Goal: Task Accomplishment & Management: Use online tool/utility

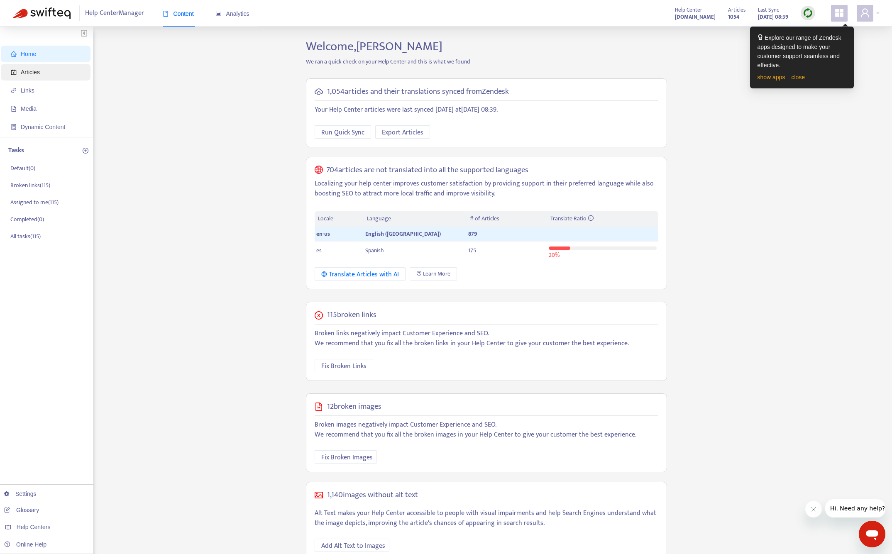
click at [28, 67] on span "Articles" at bounding box center [47, 72] width 73 height 17
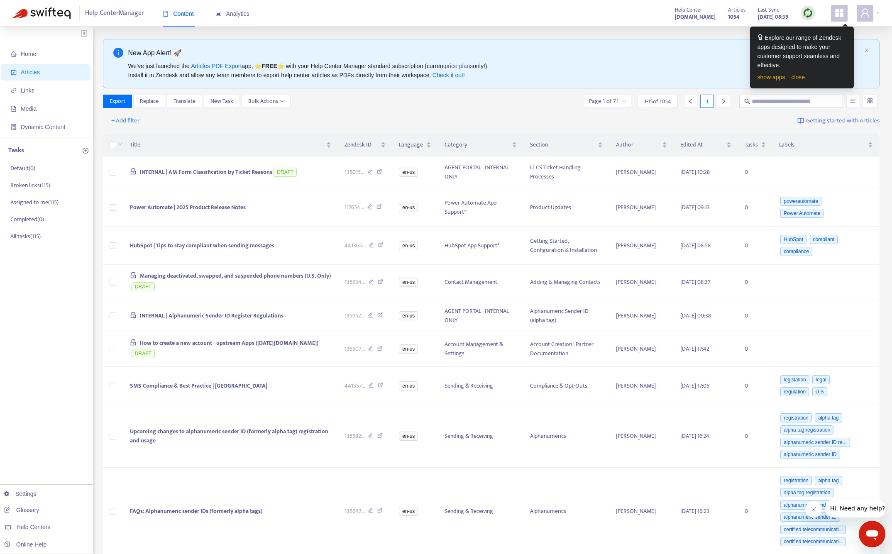
click at [627, 19] on span at bounding box center [839, 13] width 17 height 17
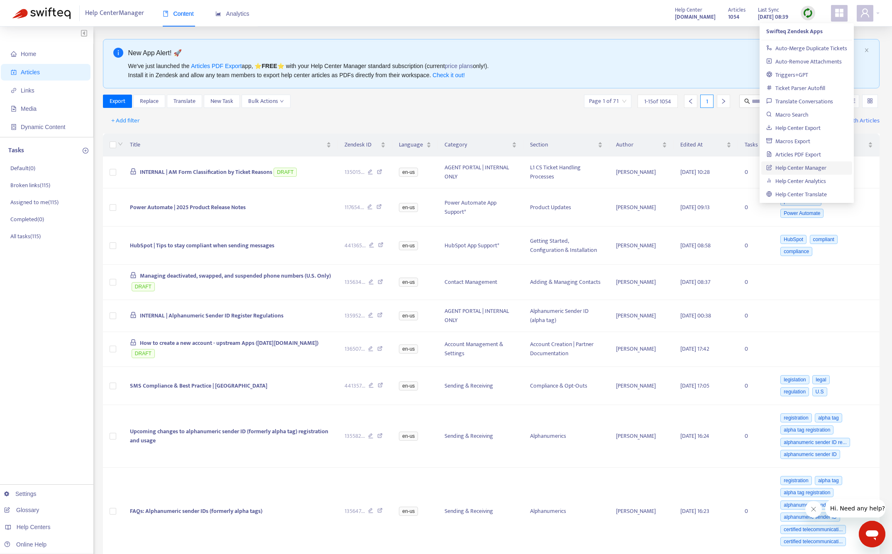
click at [627, 67] on div "We've just launched the Articles PDF Export app, ⭐ FREE ⭐️ with your Help Cente…" at bounding box center [494, 70] width 733 height 18
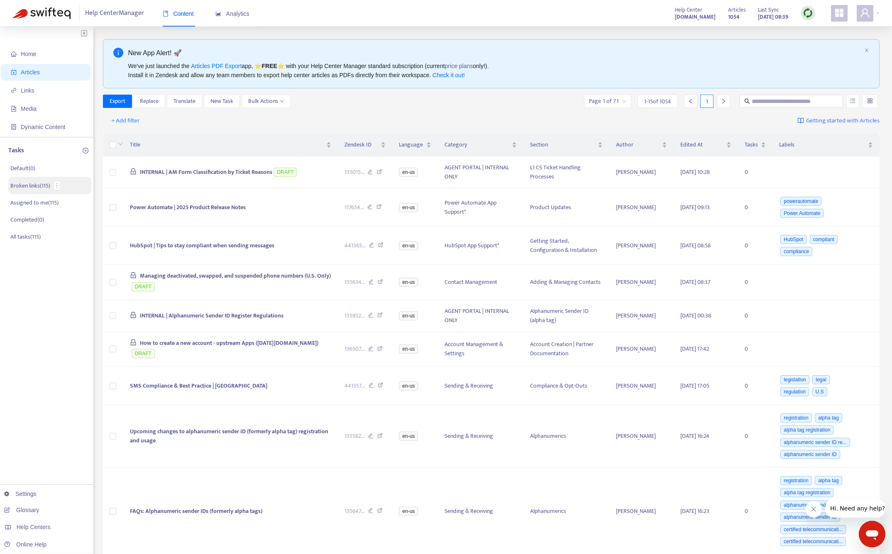
click at [34, 185] on p "Broken links ( 115 )" at bounding box center [30, 185] width 40 height 9
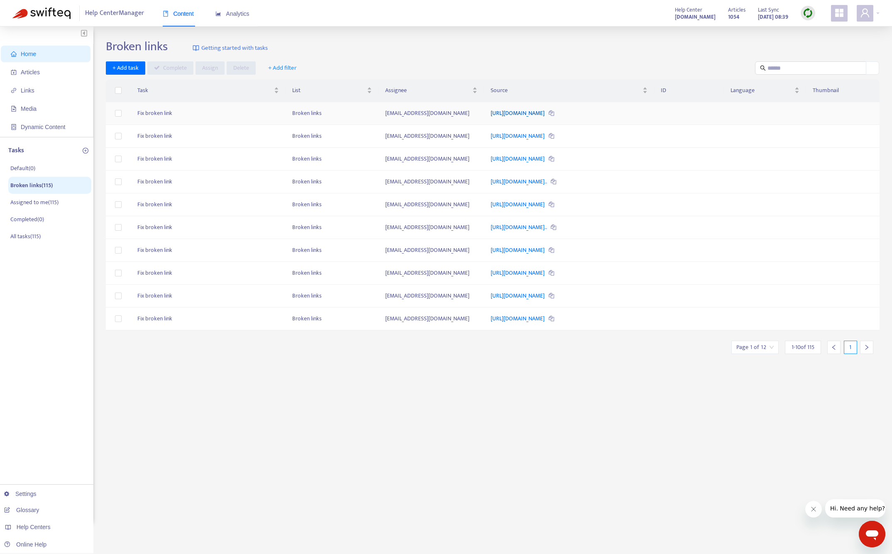
click at [546, 112] on link "https://support.messagemedia.com/hc/es/articles/4413576825359" at bounding box center [517, 113] width 55 height 10
click at [26, 73] on span "Articles" at bounding box center [30, 72] width 19 height 7
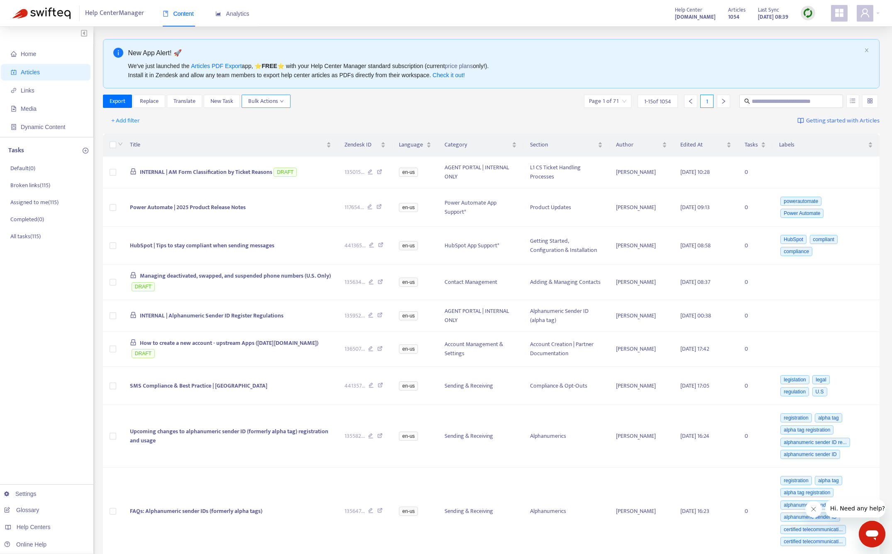
click at [286, 100] on button "Bulk Actions" at bounding box center [265, 101] width 49 height 13
click at [285, 100] on button "Bulk Actions" at bounding box center [265, 101] width 49 height 13
click at [627, 101] on input "text" at bounding box center [791, 101] width 80 height 9
type input "********"
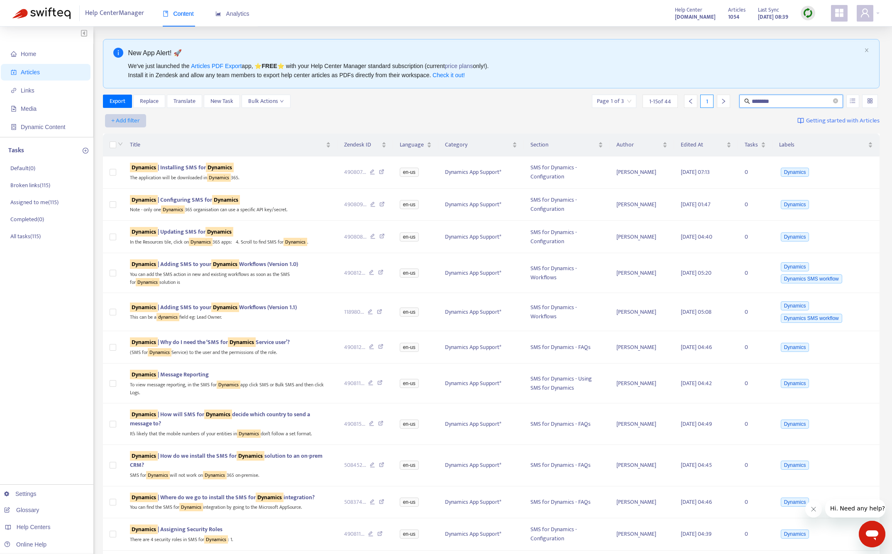
click at [132, 122] on span "+ Add filter" at bounding box center [125, 121] width 29 height 10
click at [134, 179] on span "Category" at bounding box center [138, 177] width 52 height 9
click at [142, 121] on div at bounding box center [130, 121] width 50 height 10
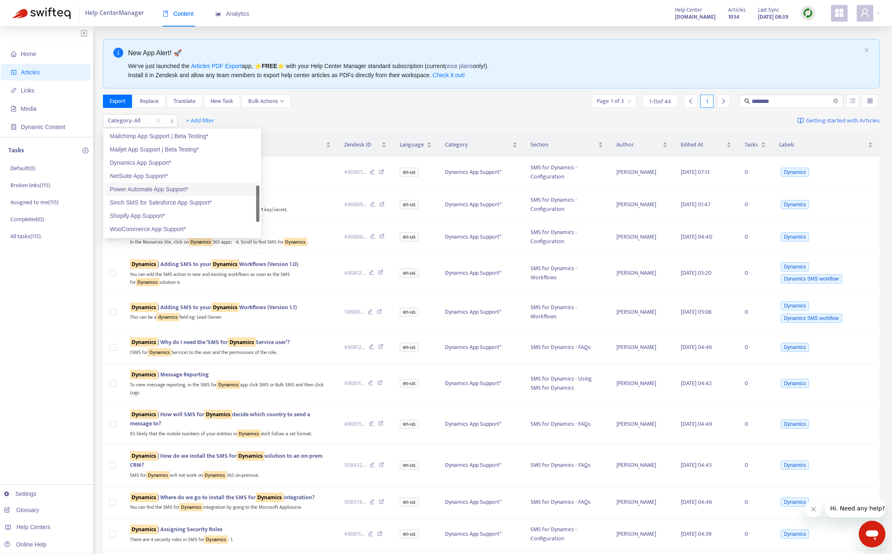
scroll to position [218, 0]
click at [627, 101] on span "********" at bounding box center [791, 101] width 104 height 13
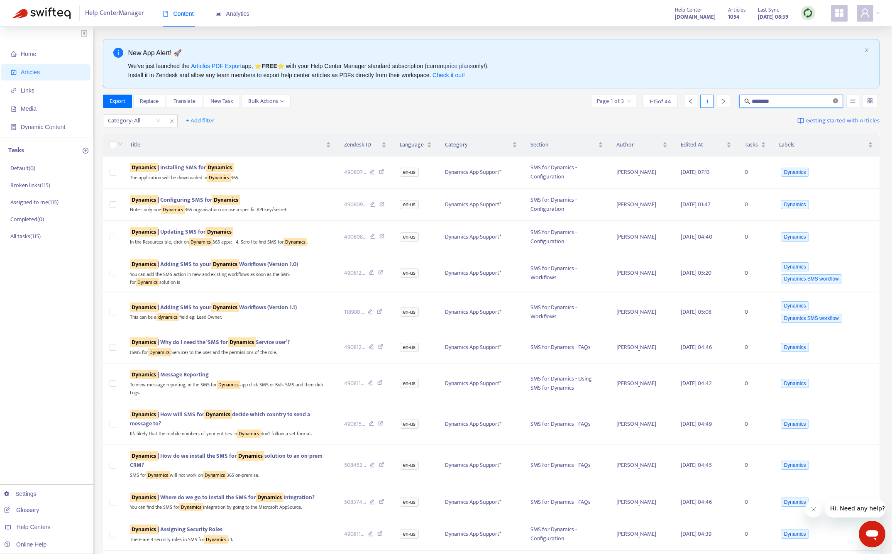
click at [627, 101] on icon "close-circle" at bounding box center [835, 100] width 5 height 5
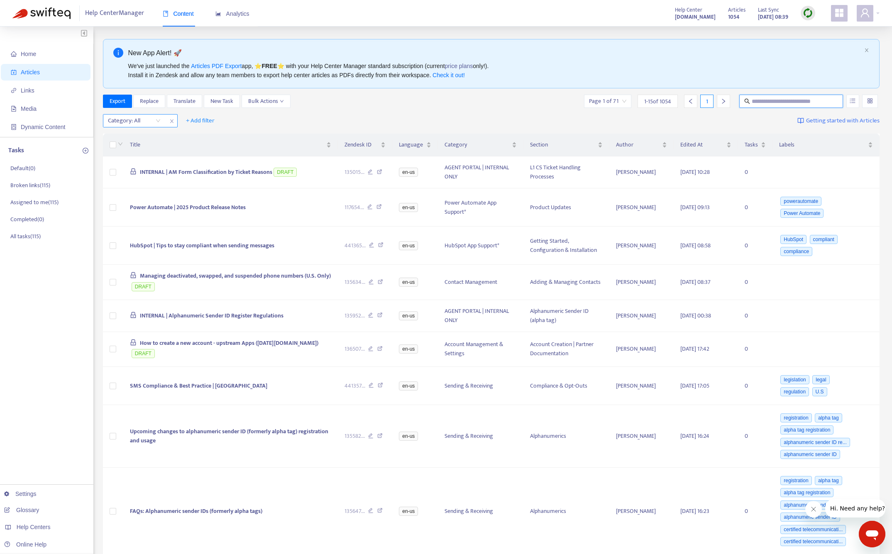
click at [125, 124] on div at bounding box center [130, 121] width 50 height 10
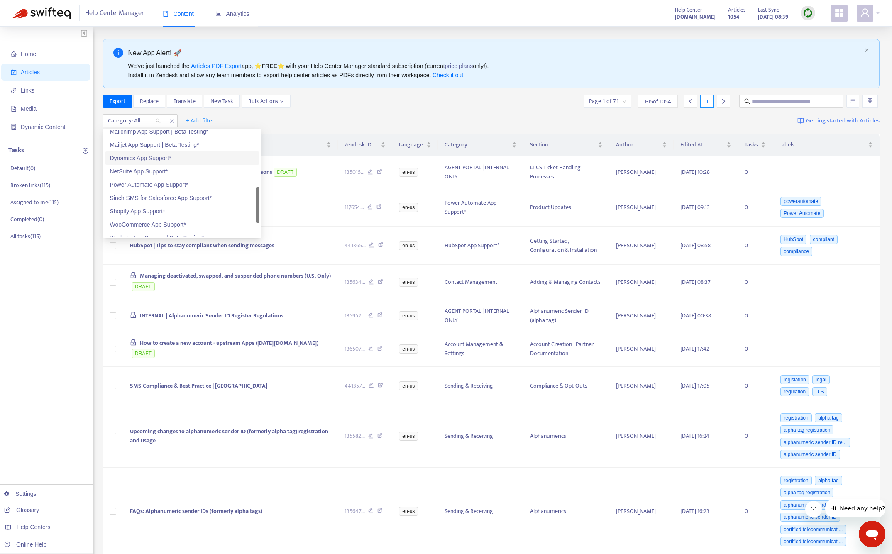
click at [166, 159] on div "Dynamics App Support*" at bounding box center [182, 157] width 144 height 9
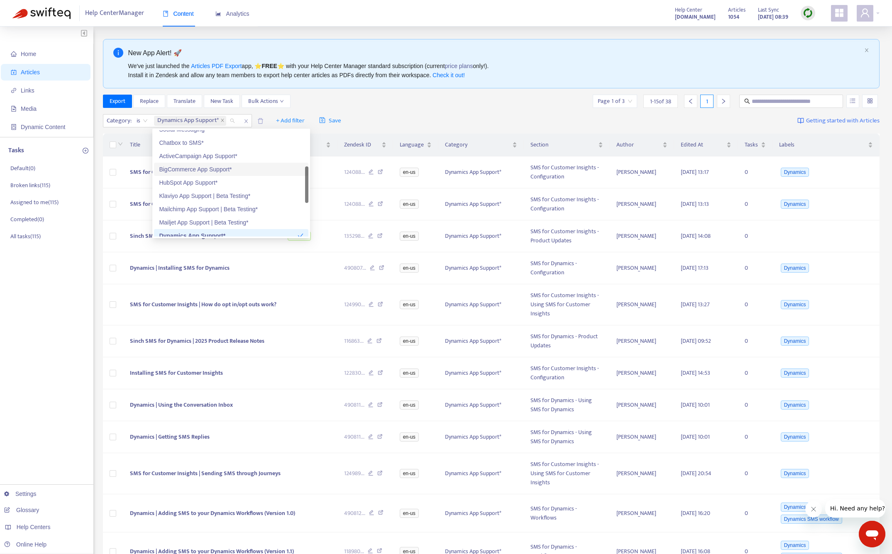
scroll to position [139, 0]
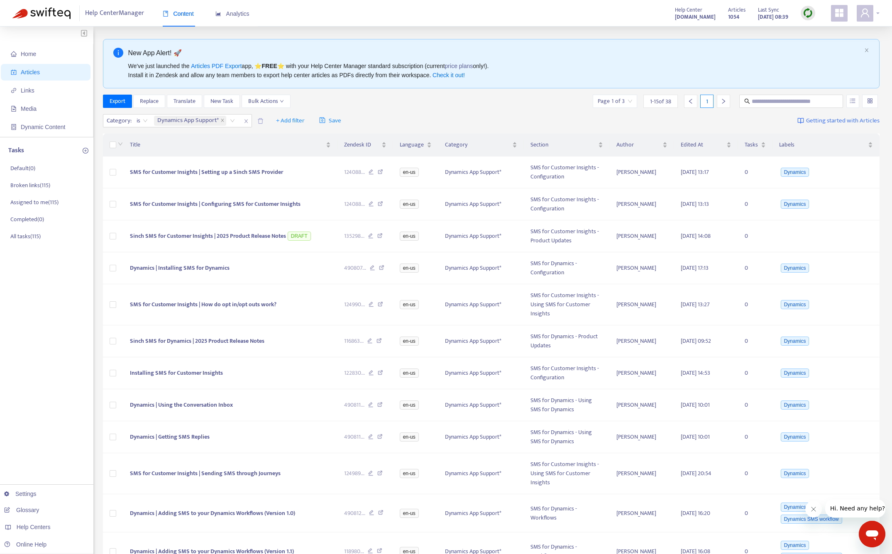
click at [627, 15] on span at bounding box center [864, 13] width 17 height 17
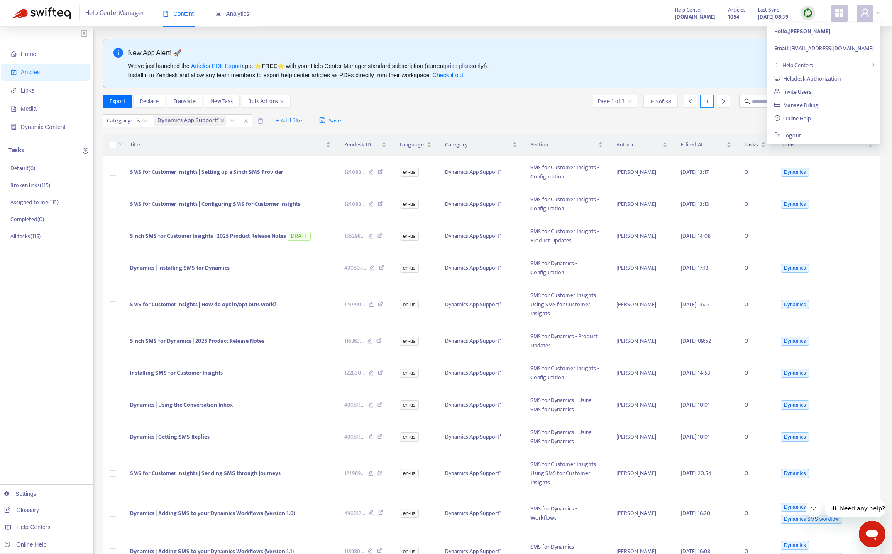
click at [420, 112] on div "Category : is Dynamics App Support* + Add filter Save Getting started with Arti…" at bounding box center [491, 120] width 777 height 19
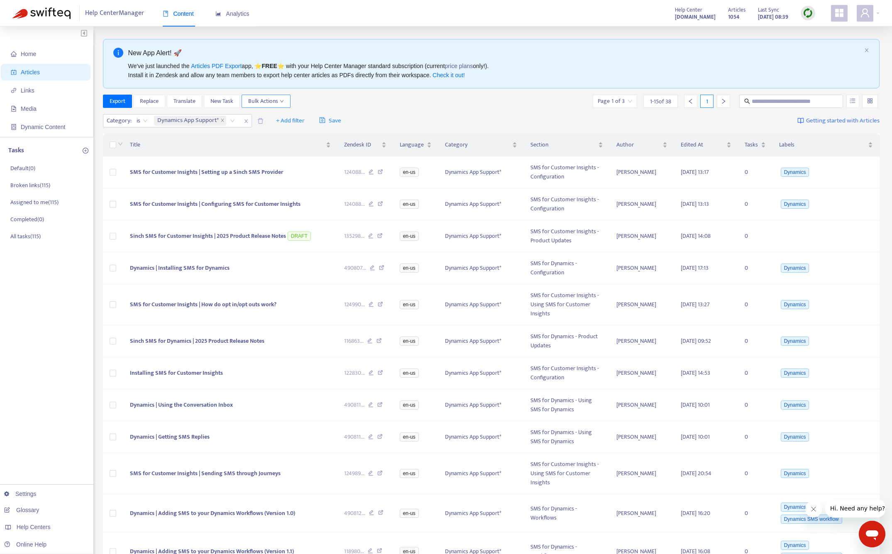
click at [275, 104] on span "Bulk Actions" at bounding box center [266, 101] width 36 height 9
click at [356, 108] on div "Export Replace Translate New Task Bulk Actions Page 1 of 3 1 - 15 of 38 1" at bounding box center [491, 103] width 777 height 17
click at [289, 121] on span "+ Add filter" at bounding box center [290, 121] width 29 height 10
click at [308, 178] on span "Section" at bounding box center [303, 177] width 52 height 9
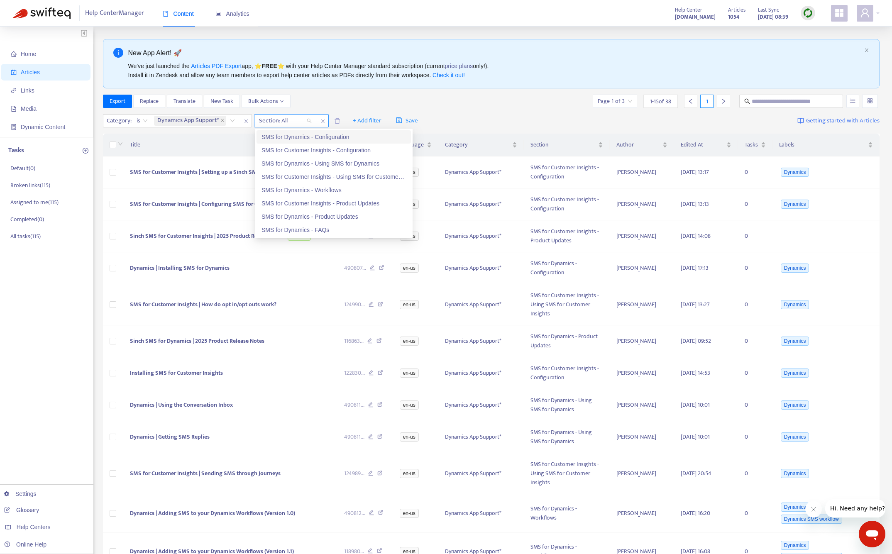
click at [305, 121] on div at bounding box center [281, 121] width 50 height 10
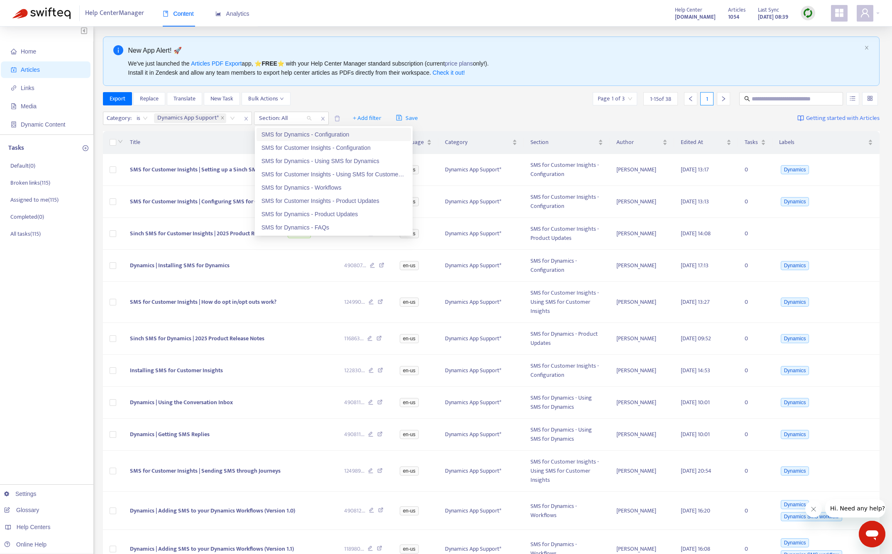
scroll to position [3, 0]
click at [358, 135] on div "SMS for Dynamics - Configuration" at bounding box center [333, 133] width 144 height 9
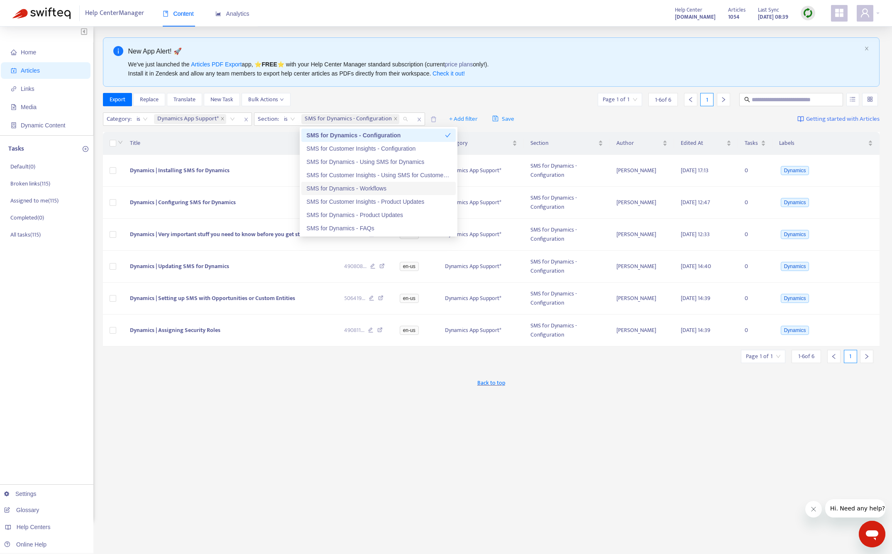
drag, startPoint x: 536, startPoint y: 440, endPoint x: 441, endPoint y: 412, distance: 98.6
click at [535, 440] on div "New App Alert! 🚀 We've just launched the Articles PDF Export app, ⭐ FREE ⭐️ wit…" at bounding box center [491, 279] width 777 height 485
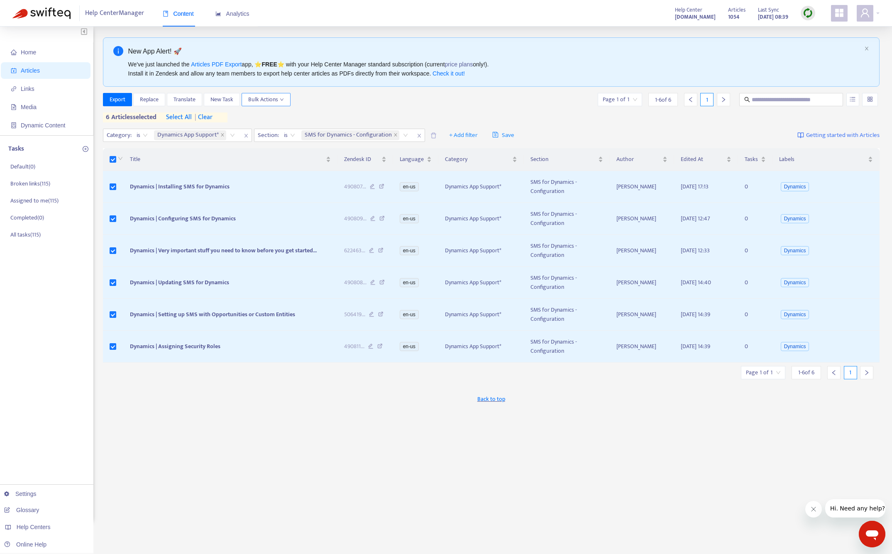
click at [280, 103] on span "Bulk Actions" at bounding box center [266, 99] width 36 height 9
click at [276, 117] on span "Duplicate" at bounding box center [277, 116] width 56 height 9
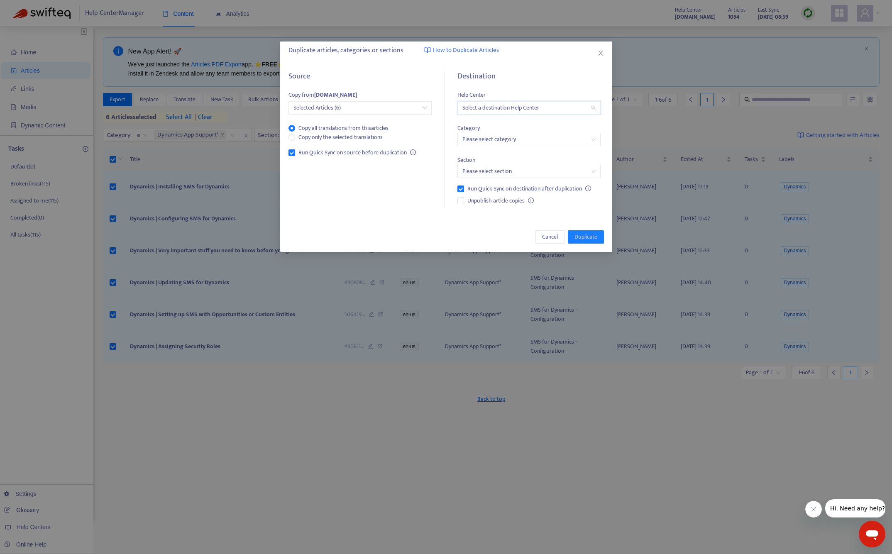
click at [548, 109] on input "search" at bounding box center [528, 108] width 133 height 12
click at [532, 136] on div "[DOMAIN_NAME]" at bounding box center [536, 137] width 144 height 9
click at [509, 141] on input "search" at bounding box center [528, 139] width 133 height 12
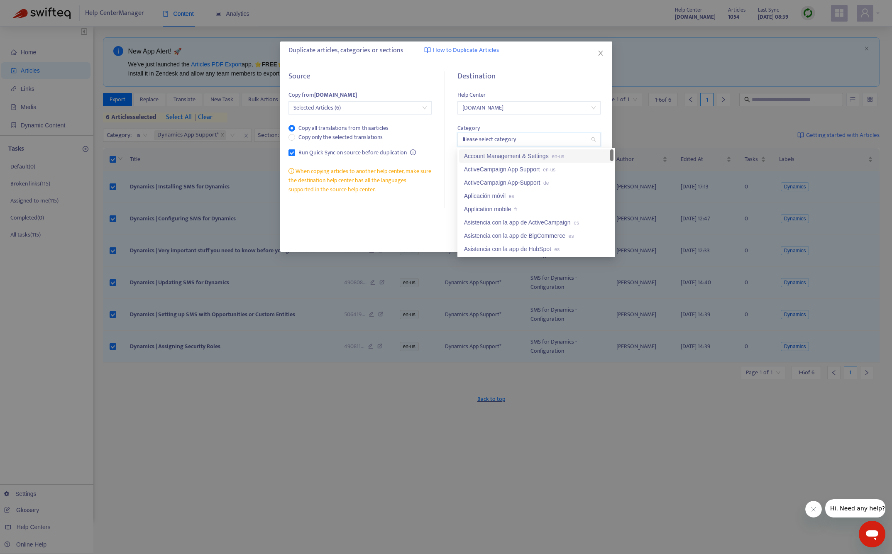
type input "**"
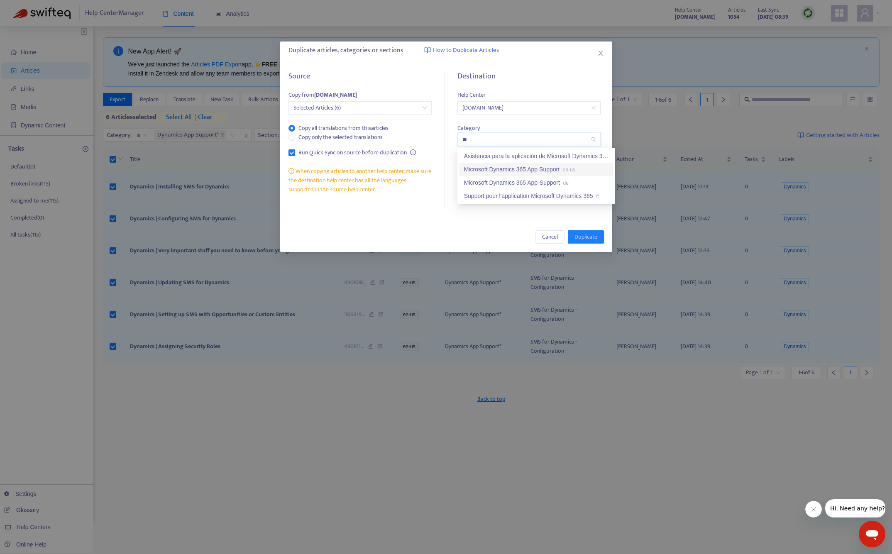
click at [587, 171] on div "Microsoft Dynamics 365 App Support en-us" at bounding box center [536, 169] width 144 height 9
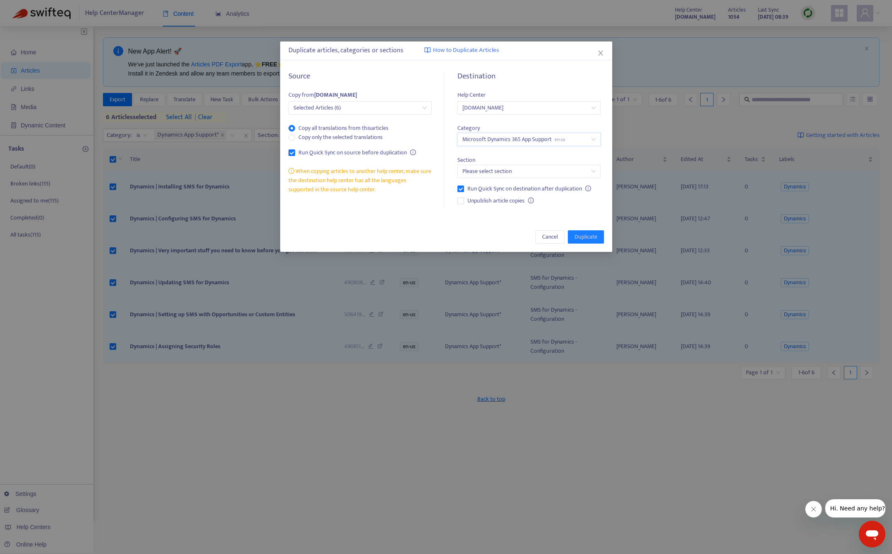
click at [511, 171] on input "search" at bounding box center [528, 171] width 133 height 12
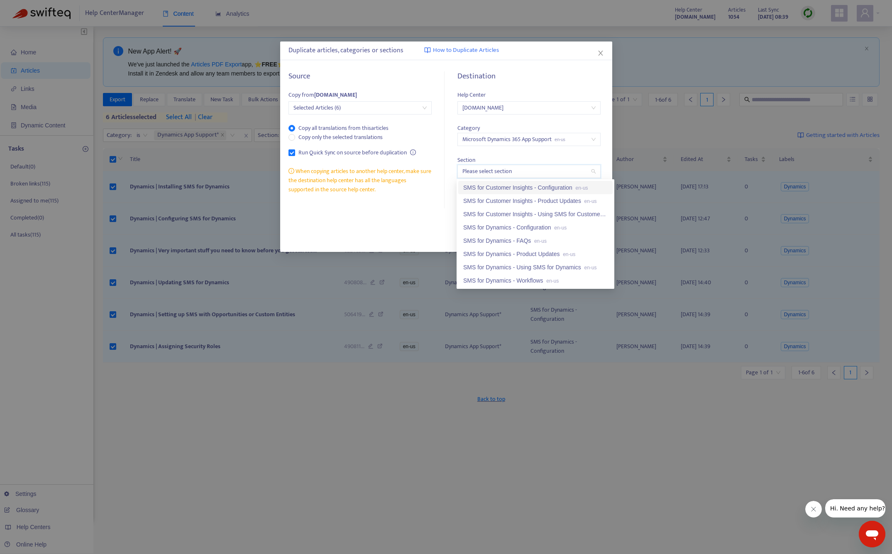
click at [548, 189] on div "SMS for Customer Insights - Configuration en-us" at bounding box center [535, 187] width 144 height 9
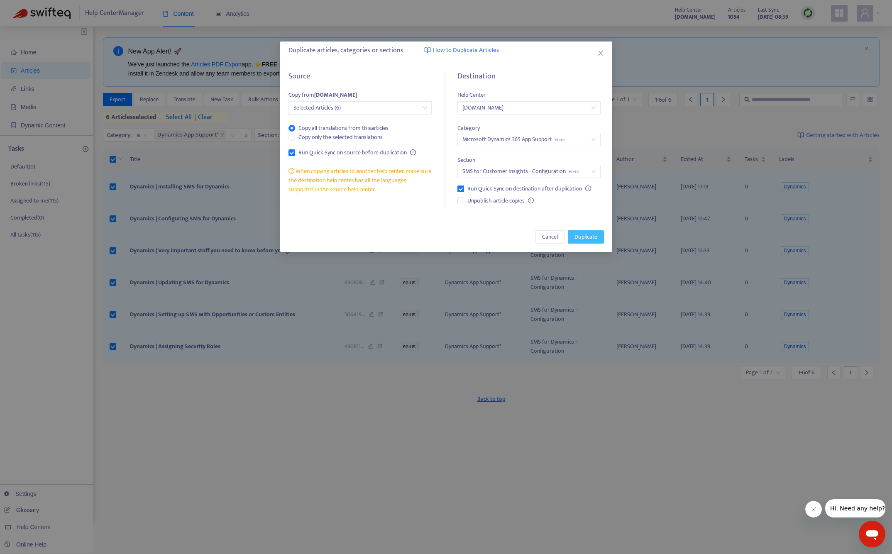
click at [586, 238] on span "Duplicate" at bounding box center [585, 236] width 23 height 9
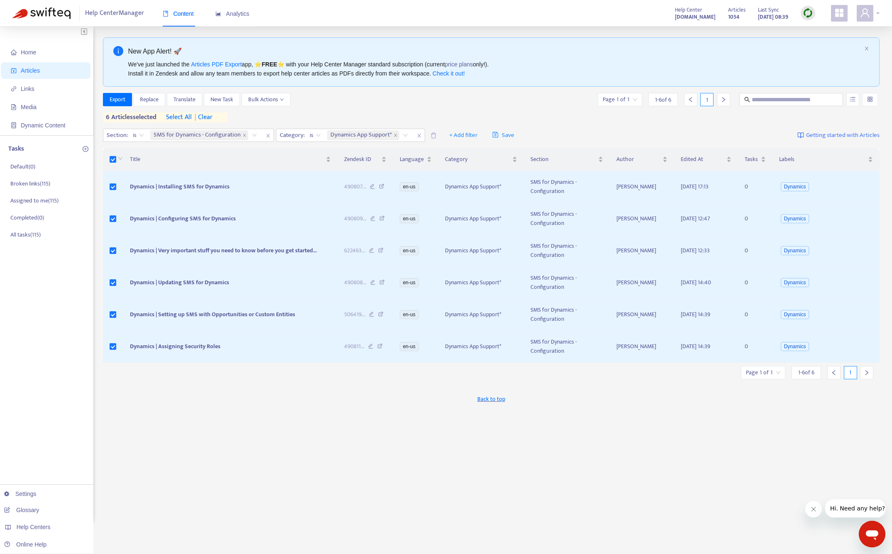
click at [627, 19] on span at bounding box center [864, 13] width 17 height 17
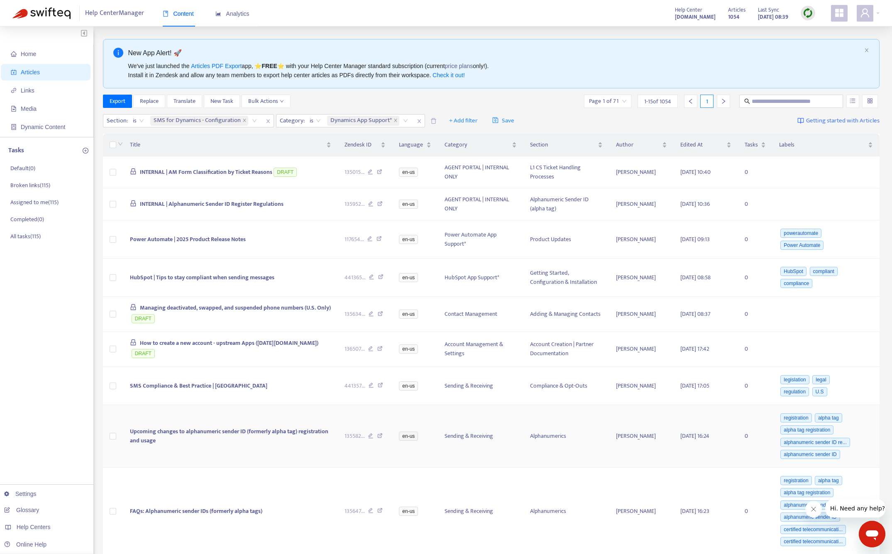
scroll to position [0, 0]
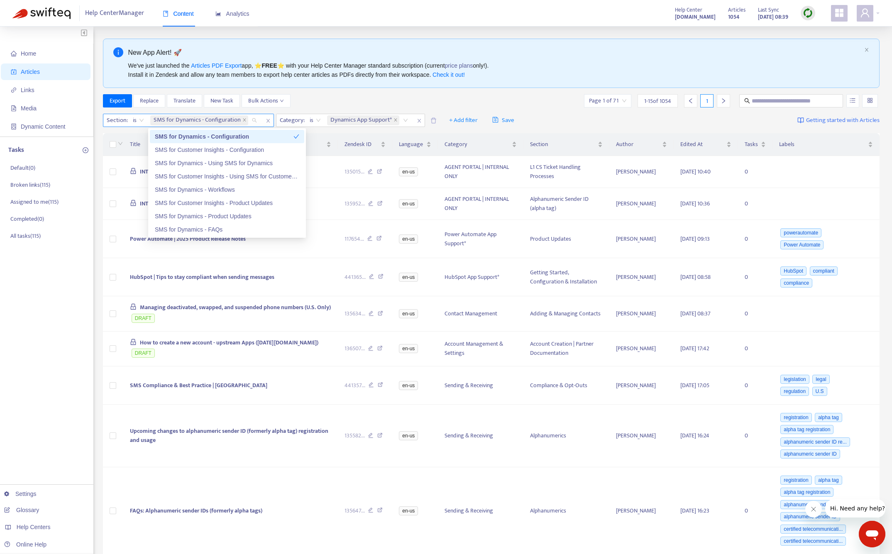
click at [186, 120] on span "SMS for Dynamics - Configuration" at bounding box center [196, 120] width 87 height 10
click at [240, 148] on div "SMS for Customer Insights - Configuration" at bounding box center [227, 149] width 144 height 9
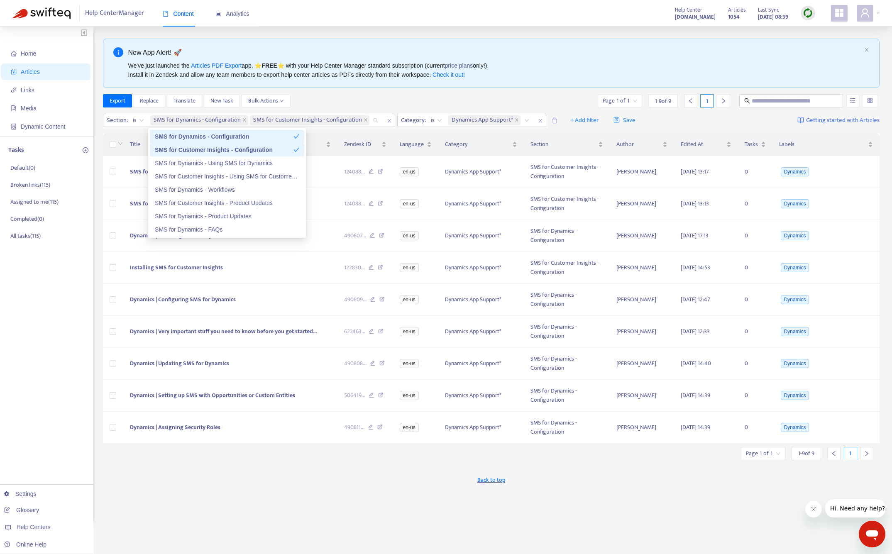
click at [228, 136] on div "SMS for Dynamics - Configuration" at bounding box center [224, 136] width 139 height 9
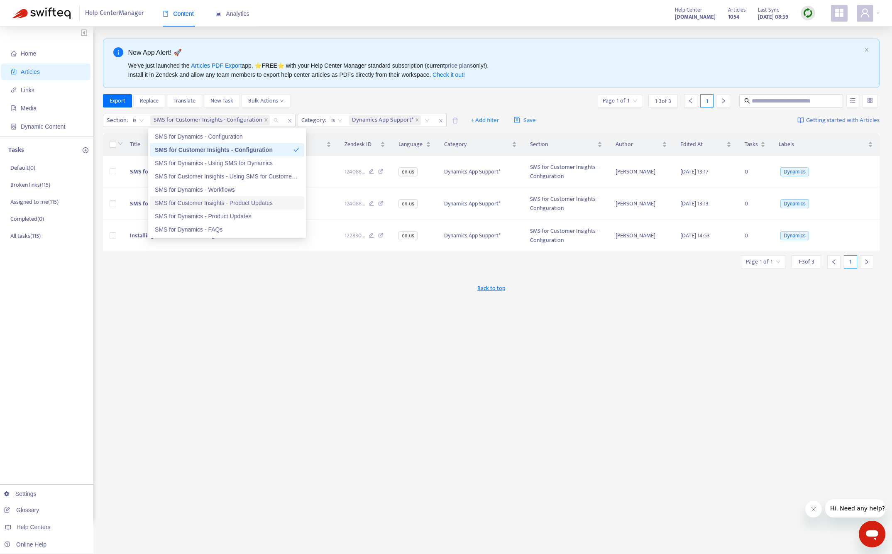
click at [189, 305] on div "New App Alert! 🚀 We've just launched the Articles PDF Export app, ⭐ FREE ⭐️ wit…" at bounding box center [491, 281] width 777 height 485
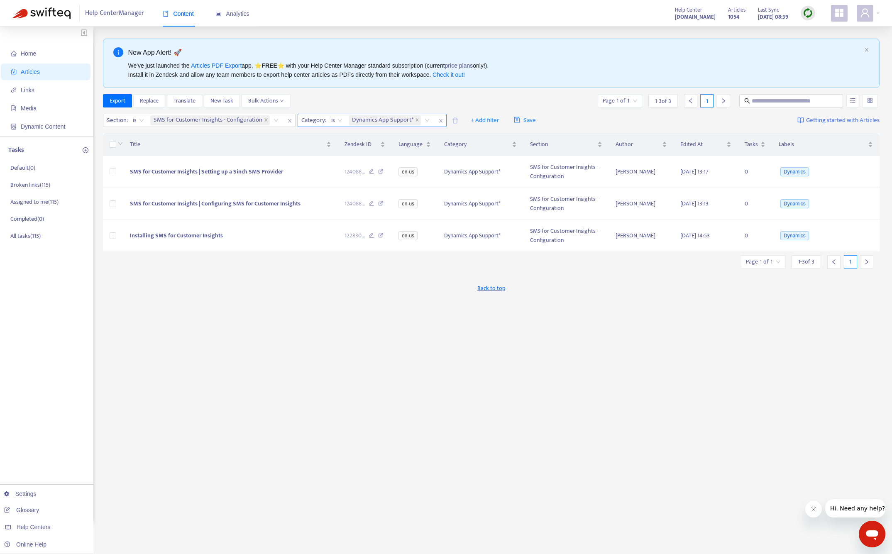
click at [421, 121] on span "Dynamics App Support*" at bounding box center [384, 120] width 72 height 10
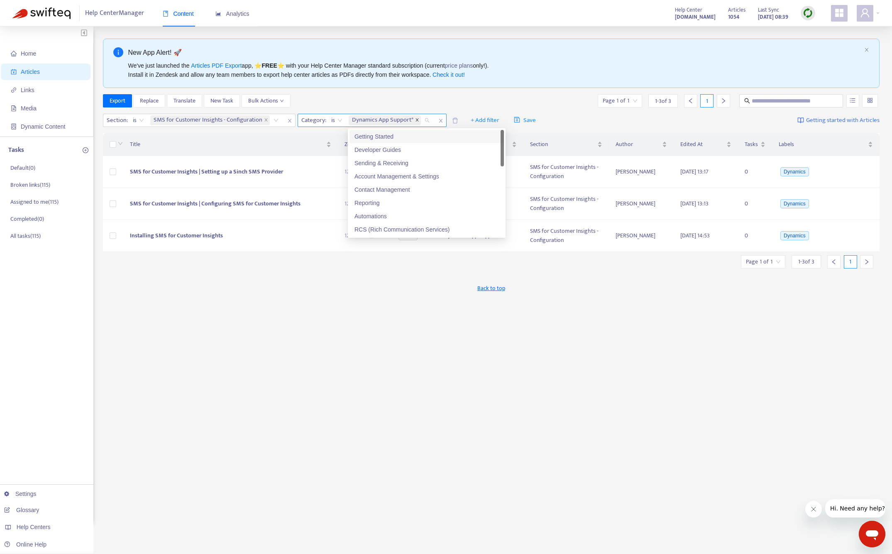
click at [419, 120] on icon "close" at bounding box center [417, 120] width 4 height 4
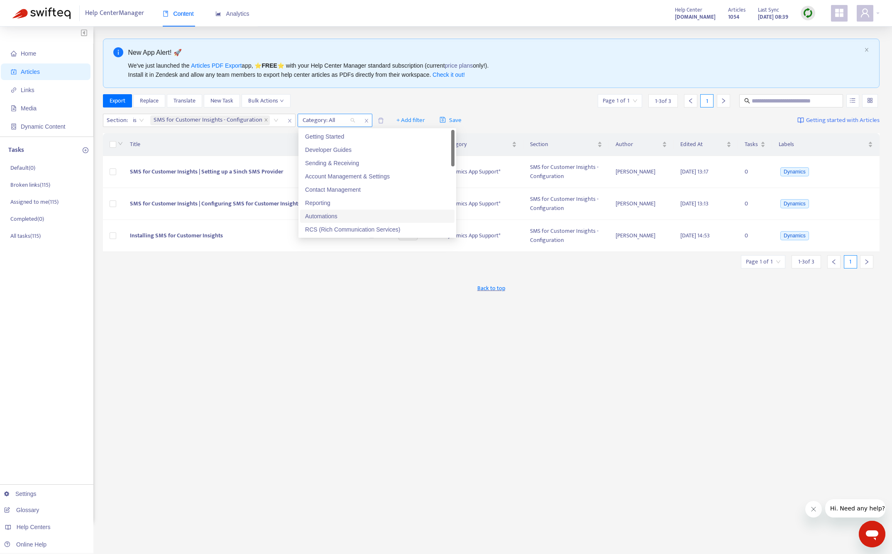
click at [316, 312] on div "New App Alert! 🚀 We've just launched the Articles PDF Export app, ⭐ FREE ⭐️ wit…" at bounding box center [491, 281] width 777 height 485
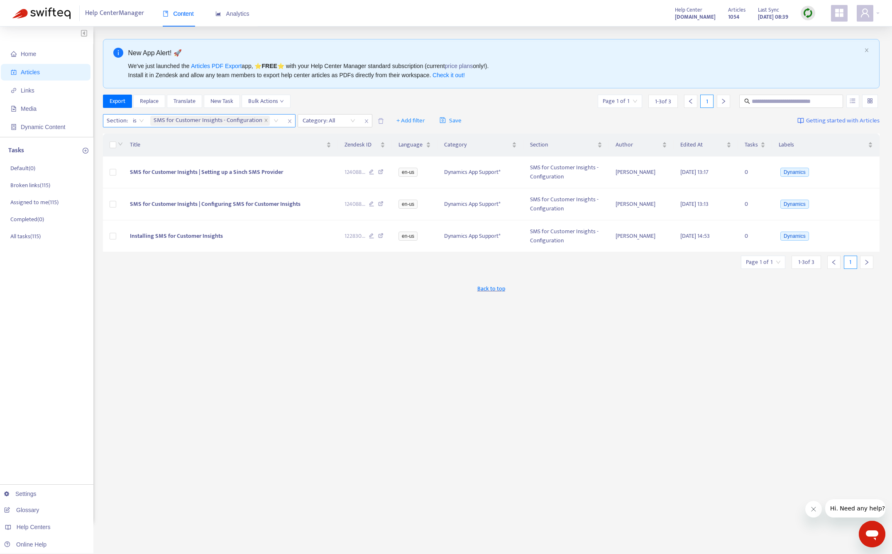
click at [238, 120] on span "SMS for Customer Insights - Configuration" at bounding box center [207, 121] width 109 height 10
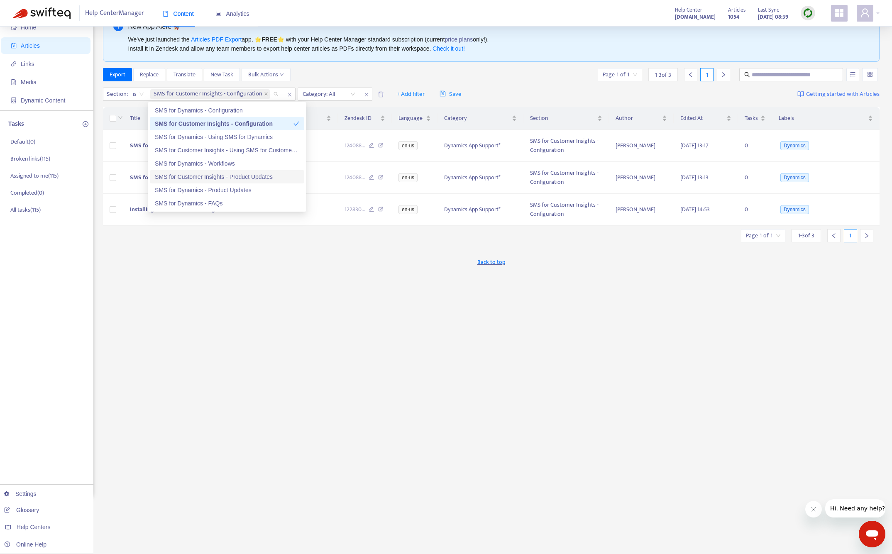
scroll to position [17, 0]
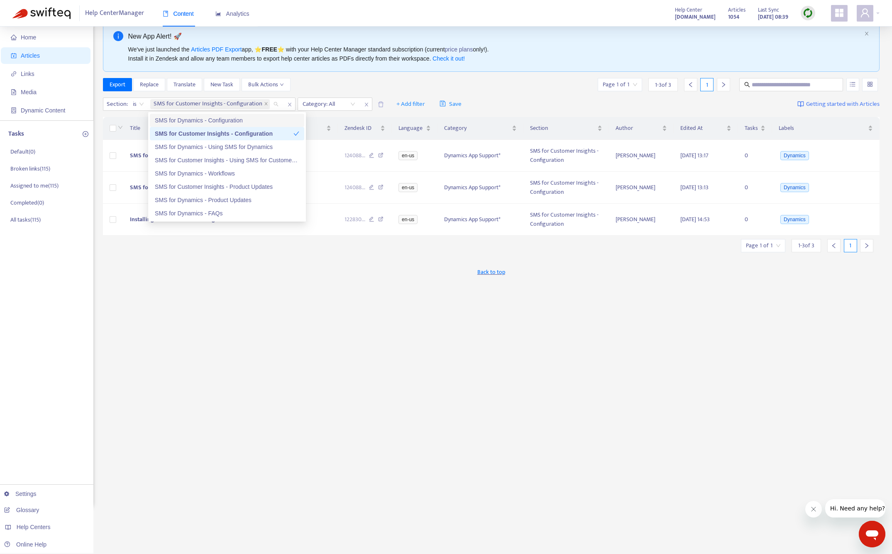
click at [234, 120] on div "SMS for Dynamics - Configuration" at bounding box center [227, 120] width 144 height 9
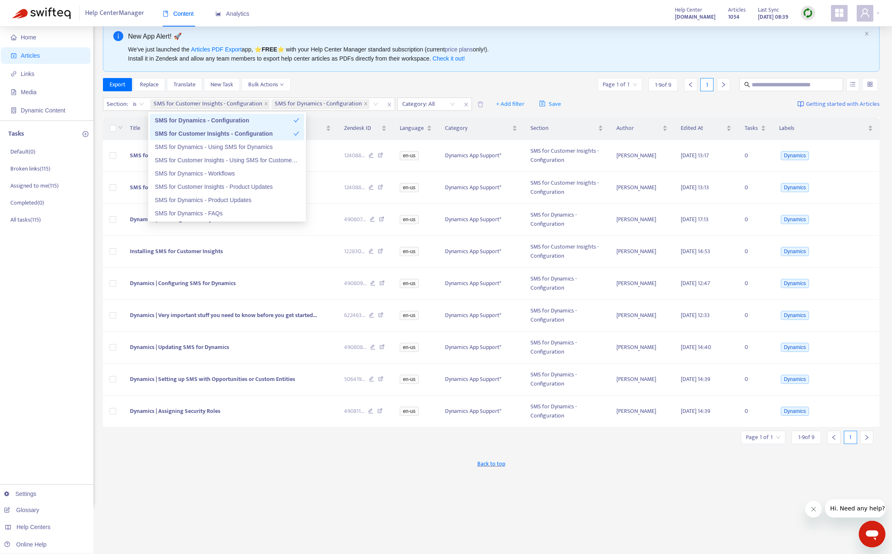
click at [548, 95] on div "Section : is SMS for Customer Insights - Configuration, SMS for Dynamics - Conf…" at bounding box center [491, 104] width 777 height 19
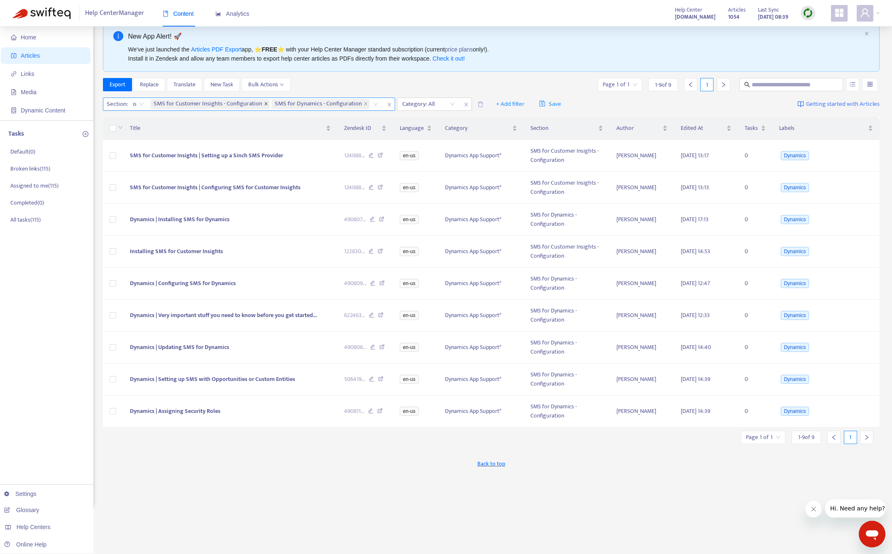
click at [267, 103] on icon "close" at bounding box center [265, 103] width 3 height 3
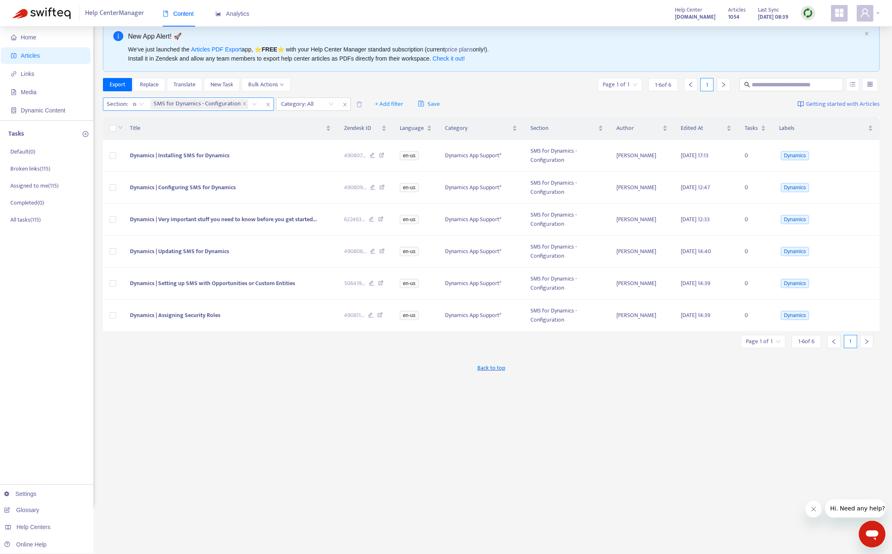
click at [864, 19] on span at bounding box center [864, 13] width 17 height 17
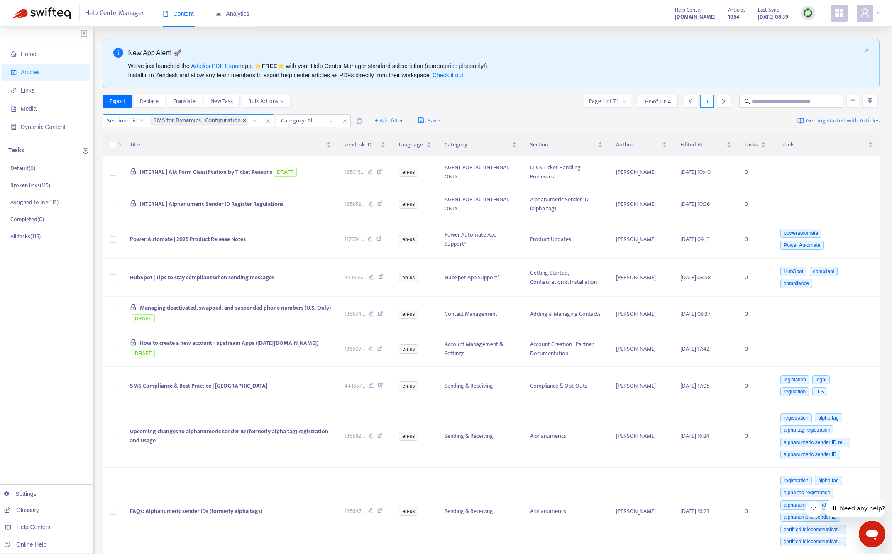
click at [242, 119] on icon "close" at bounding box center [244, 120] width 4 height 4
click at [132, 122] on div at bounding box center [130, 121] width 50 height 10
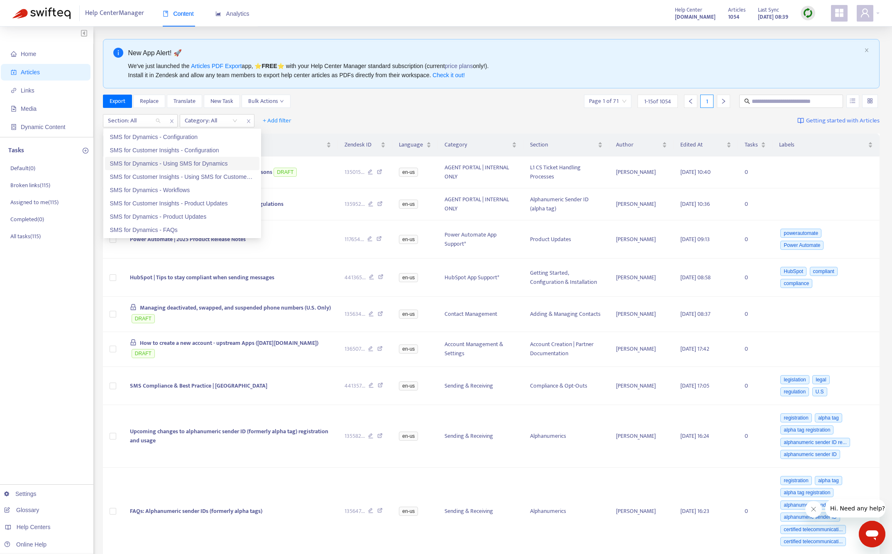
click at [211, 164] on div "SMS for Dynamics - Using SMS for Dynamics" at bounding box center [182, 163] width 144 height 9
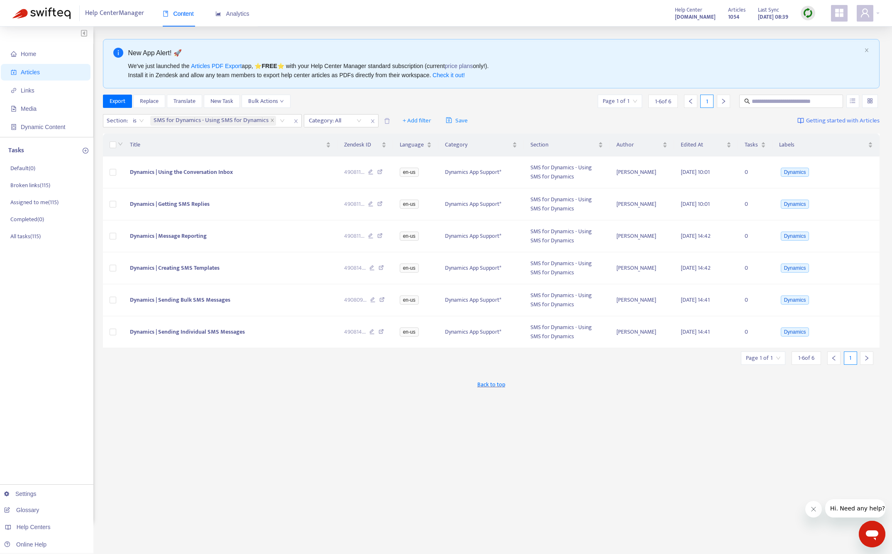
drag, startPoint x: 243, startPoint y: 410, endPoint x: 295, endPoint y: 409, distance: 51.4
click at [243, 410] on div "New App Alert! 🚀 We've just launched the Articles PDF Export app, ⭐ FREE ⭐️ wit…" at bounding box center [491, 281] width 777 height 485
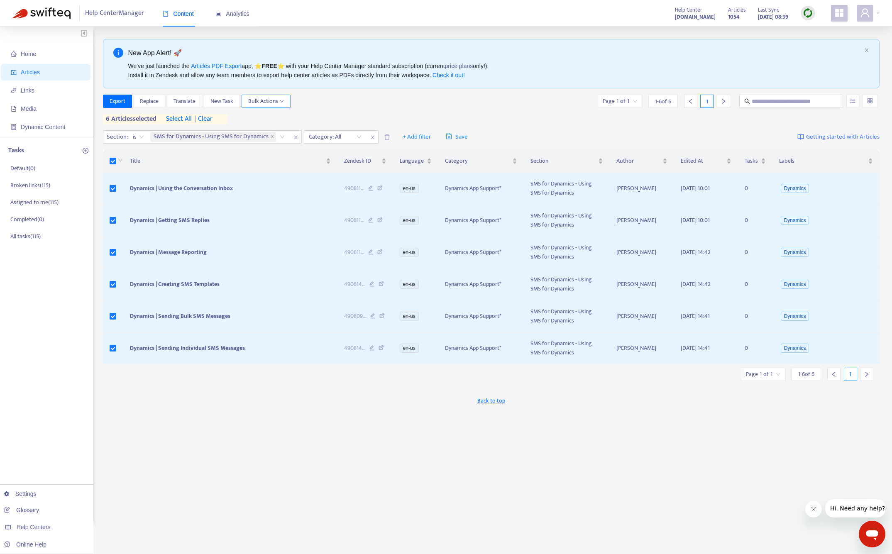
click at [273, 102] on span "Bulk Actions" at bounding box center [266, 101] width 36 height 9
click at [276, 116] on span "Duplicate" at bounding box center [277, 117] width 56 height 9
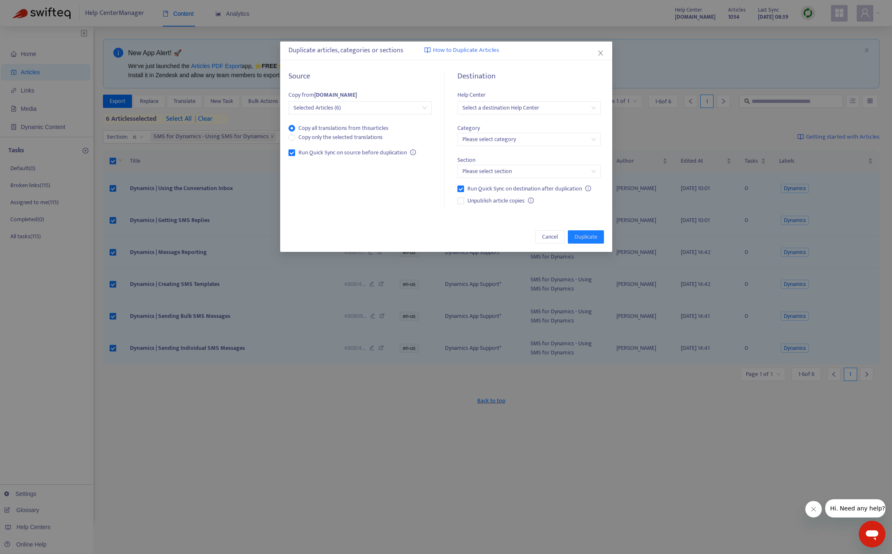
click at [522, 107] on input "search" at bounding box center [528, 108] width 133 height 12
click at [502, 138] on div "[DOMAIN_NAME]" at bounding box center [536, 137] width 144 height 9
click at [503, 139] on input "search" at bounding box center [528, 139] width 133 height 12
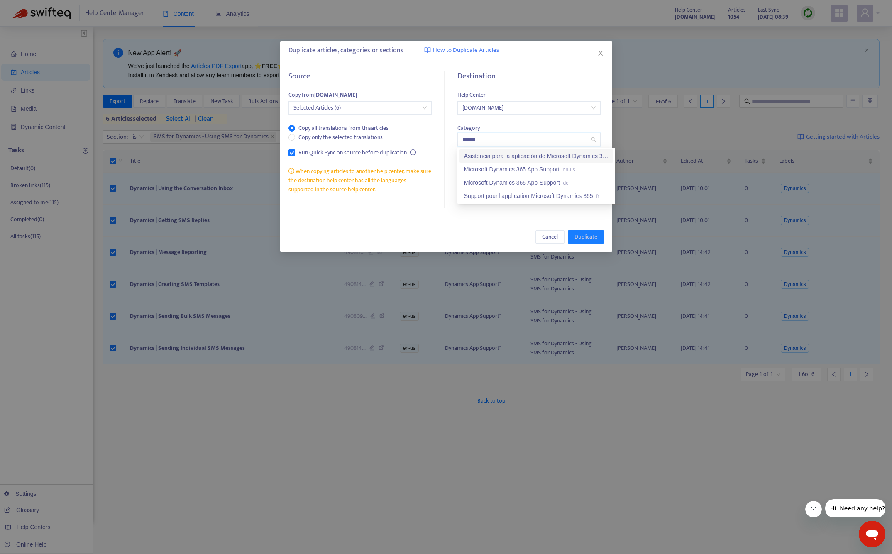
type input "*******"
click at [583, 170] on div "Microsoft Dynamics 365 App Support en-us" at bounding box center [536, 169] width 144 height 9
click at [498, 173] on input "search" at bounding box center [528, 171] width 133 height 12
type input "*****"
click at [565, 202] on div "SMS for Dynamics - Using SMS for Dynamics en-us" at bounding box center [535, 200] width 144 height 9
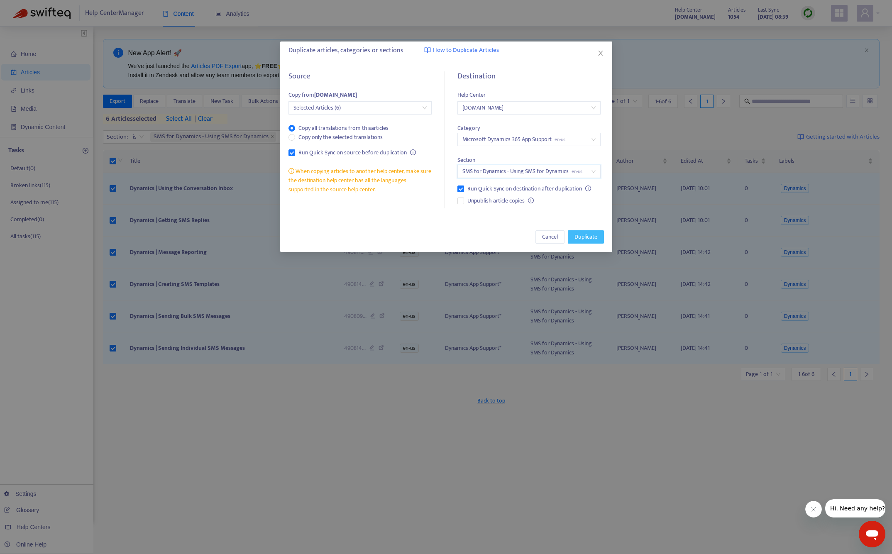
click at [596, 239] on span "Duplicate" at bounding box center [585, 236] width 23 height 9
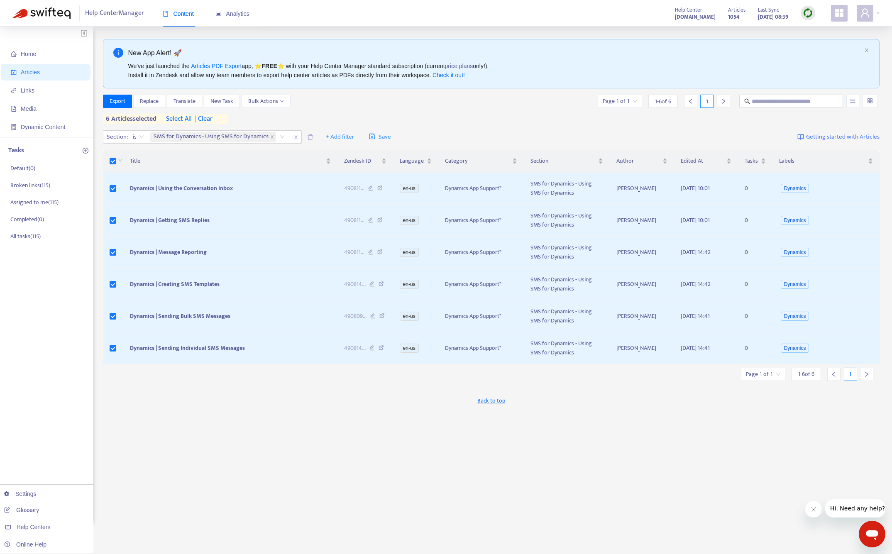
click at [739, 453] on div "New App Alert! 🚀 We've just launched the Articles PDF Export app, ⭐ FREE ⭐️ wit…" at bounding box center [491, 281] width 777 height 485
drag, startPoint x: 273, startPoint y: 136, endPoint x: 264, endPoint y: 135, distance: 8.5
click at [272, 136] on icon "close" at bounding box center [272, 137] width 4 height 4
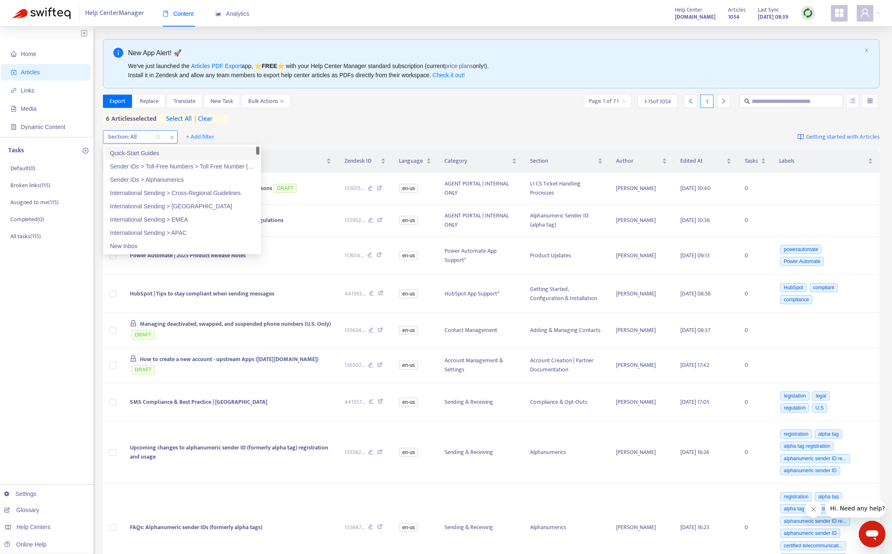
click at [155, 138] on div at bounding box center [130, 137] width 50 height 10
click at [210, 119] on span "| clear" at bounding box center [202, 119] width 21 height 10
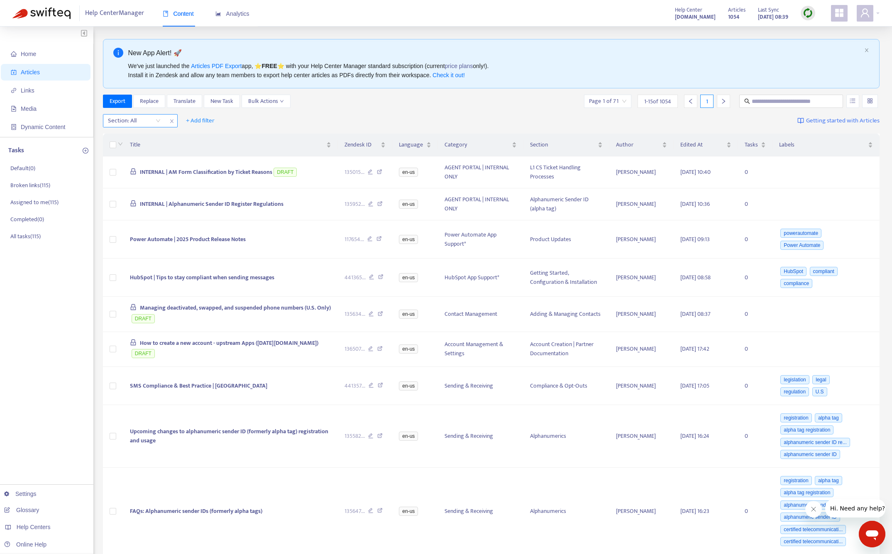
click at [141, 118] on div at bounding box center [130, 121] width 50 height 10
type input "****"
click at [198, 164] on div "SMS for Dynamics - Workflows" at bounding box center [182, 163] width 144 height 9
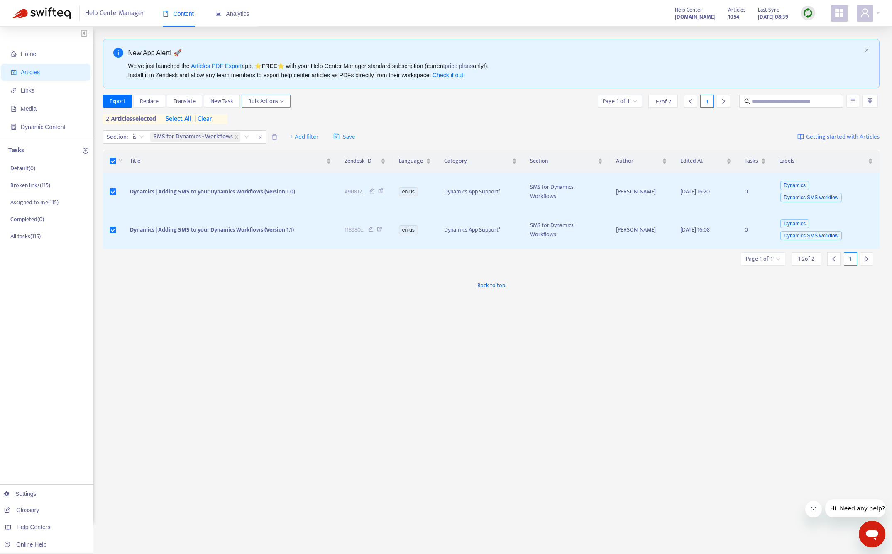
click at [273, 100] on span "Bulk Actions" at bounding box center [266, 101] width 36 height 9
click at [271, 119] on span "Duplicate" at bounding box center [260, 118] width 23 height 10
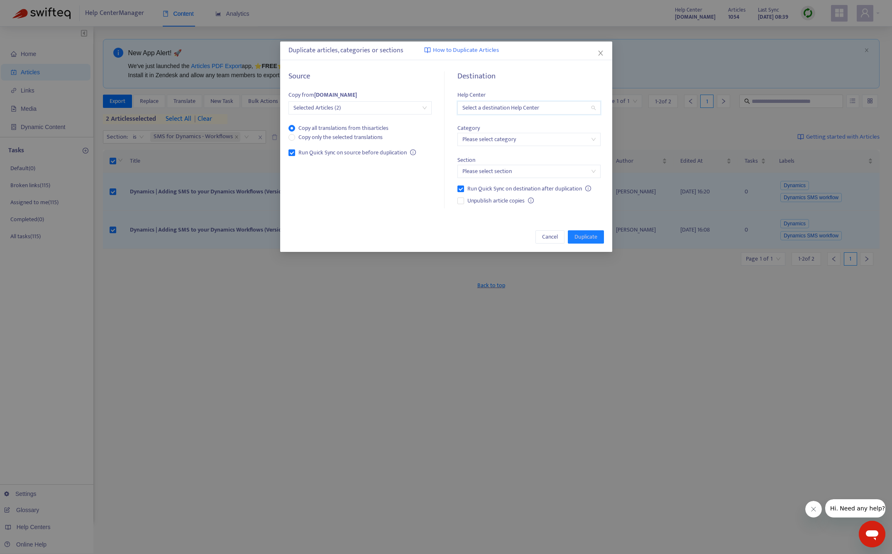
click at [514, 108] on input "search" at bounding box center [528, 108] width 133 height 12
type input "***"
click at [524, 121] on div "[DOMAIN_NAME]" at bounding box center [536, 123] width 144 height 9
click at [501, 138] on input "search" at bounding box center [528, 139] width 133 height 12
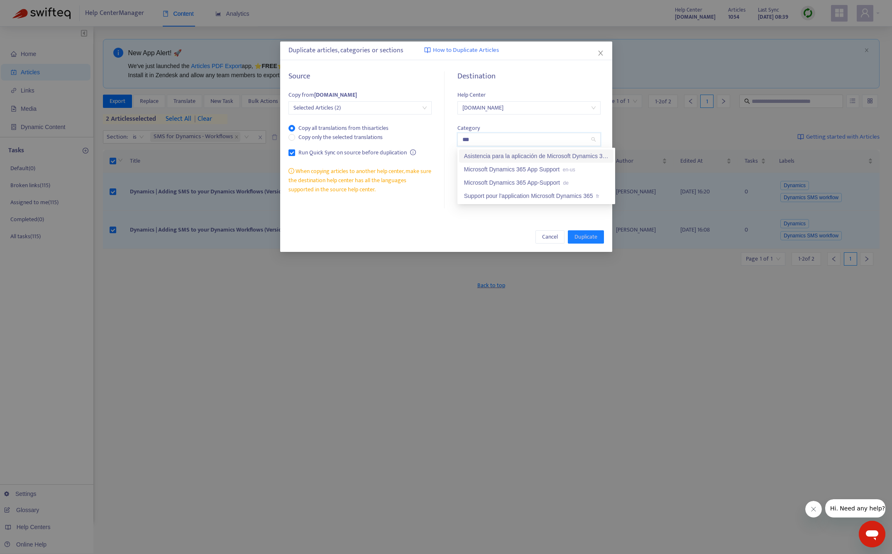
type input "****"
click at [582, 169] on div "Microsoft Dynamics 365 App Support en-us" at bounding box center [536, 169] width 144 height 9
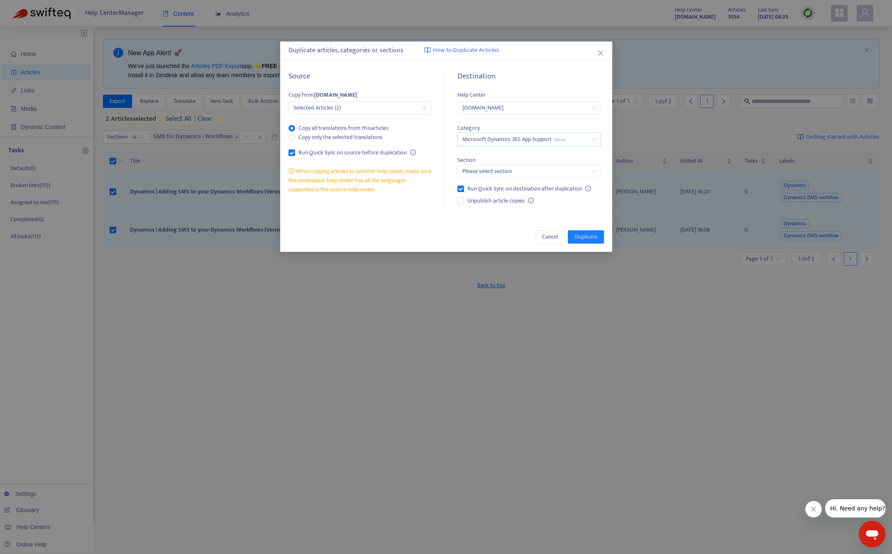
click at [510, 173] on input "search" at bounding box center [528, 171] width 133 height 12
type input "****"
click at [509, 185] on div "SMS for Dynamics - Workflows en-us" at bounding box center [535, 187] width 144 height 9
click at [585, 236] on span "Duplicate" at bounding box center [585, 236] width 23 height 9
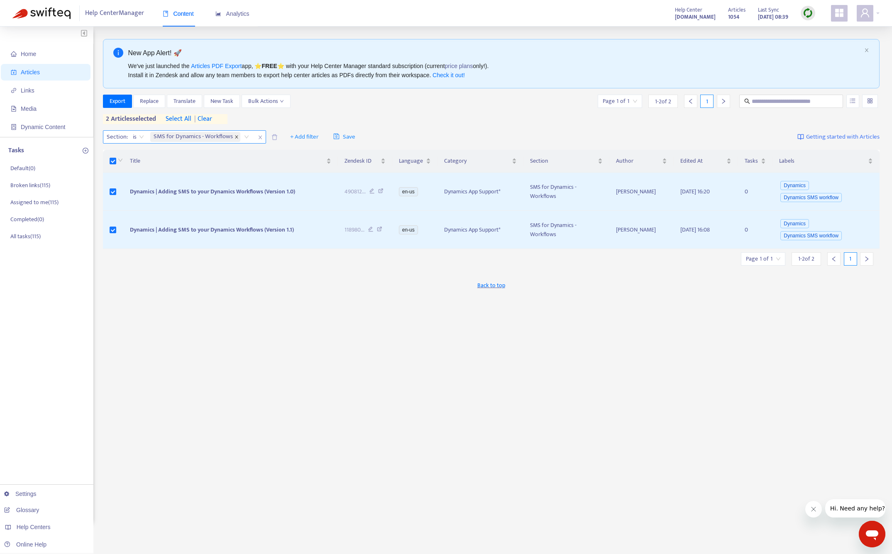
click at [236, 136] on icon "close" at bounding box center [236, 137] width 3 height 3
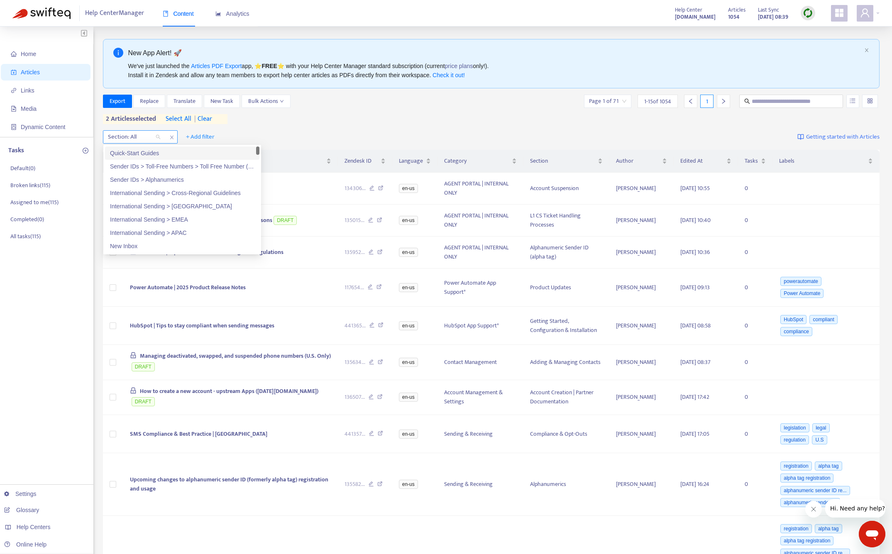
click at [127, 135] on div at bounding box center [130, 137] width 50 height 10
type input "********"
click at [218, 195] on div "SMS for Dynamics - Product Updates" at bounding box center [182, 192] width 144 height 9
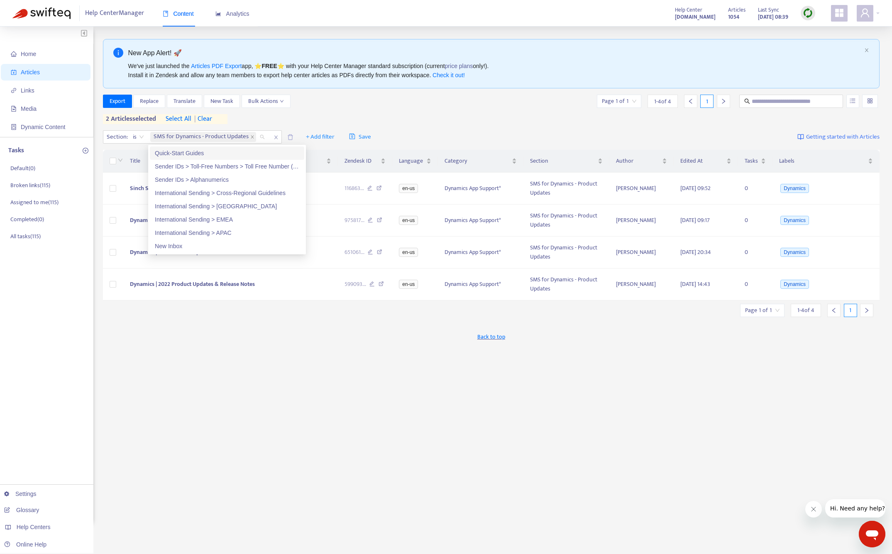
click at [423, 103] on div "Export Replace Translate New Task Bulk Actions Page 1 of 1 1 - 4 of 4 1" at bounding box center [491, 101] width 777 height 13
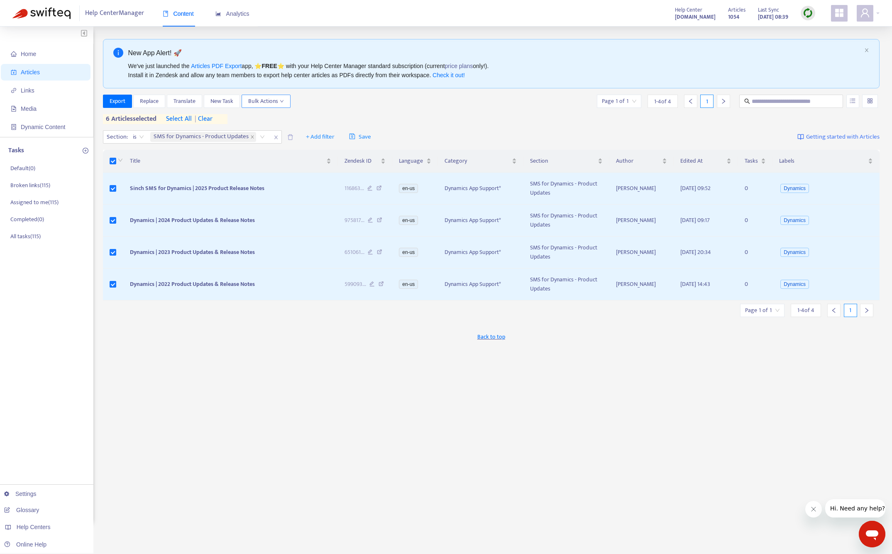
click at [275, 100] on span "Bulk Actions" at bounding box center [266, 101] width 36 height 9
click at [277, 115] on span "Duplicate" at bounding box center [277, 117] width 56 height 9
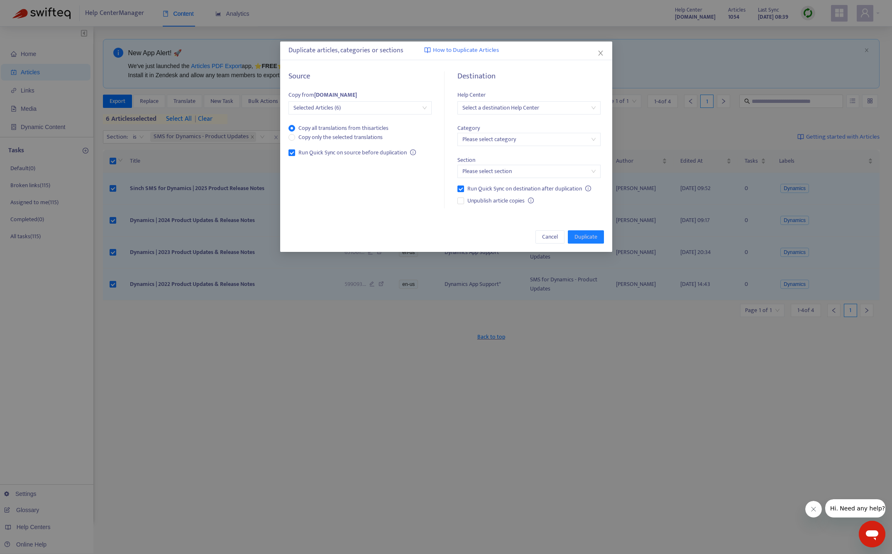
click at [509, 106] on input "search" at bounding box center [528, 108] width 133 height 12
type input "***"
click at [542, 122] on div "[DOMAIN_NAME]" at bounding box center [536, 123] width 144 height 9
click at [515, 137] on input "search" at bounding box center [528, 139] width 133 height 12
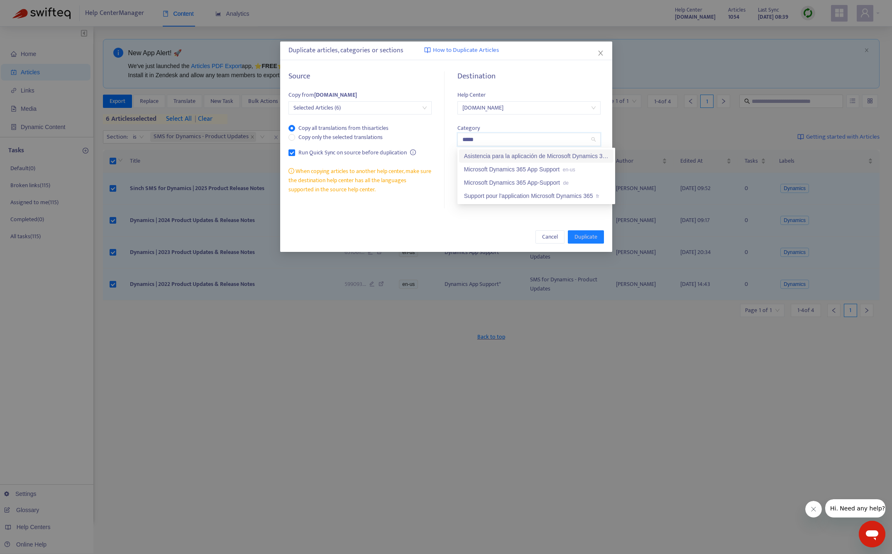
type input "******"
click at [547, 168] on div "Microsoft Dynamics 365 App Support en-us" at bounding box center [536, 169] width 144 height 9
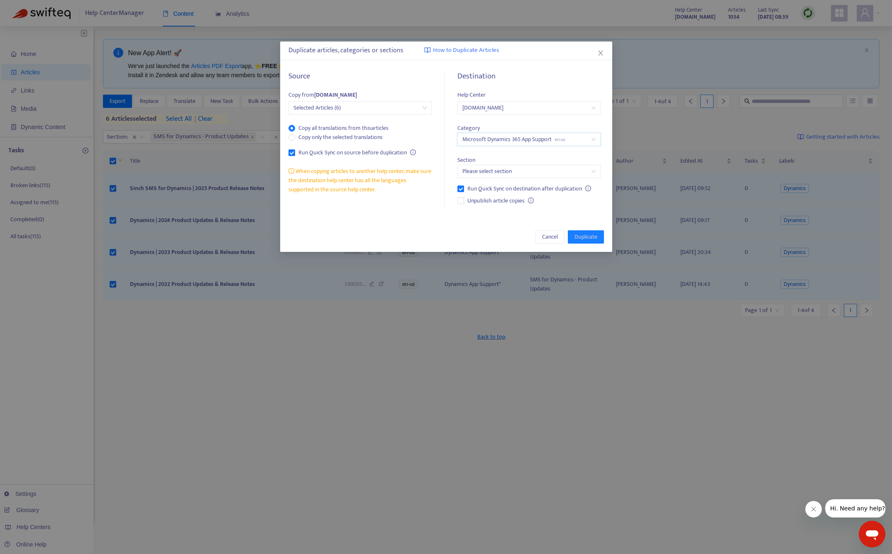
click at [499, 173] on input "search" at bounding box center [528, 171] width 133 height 12
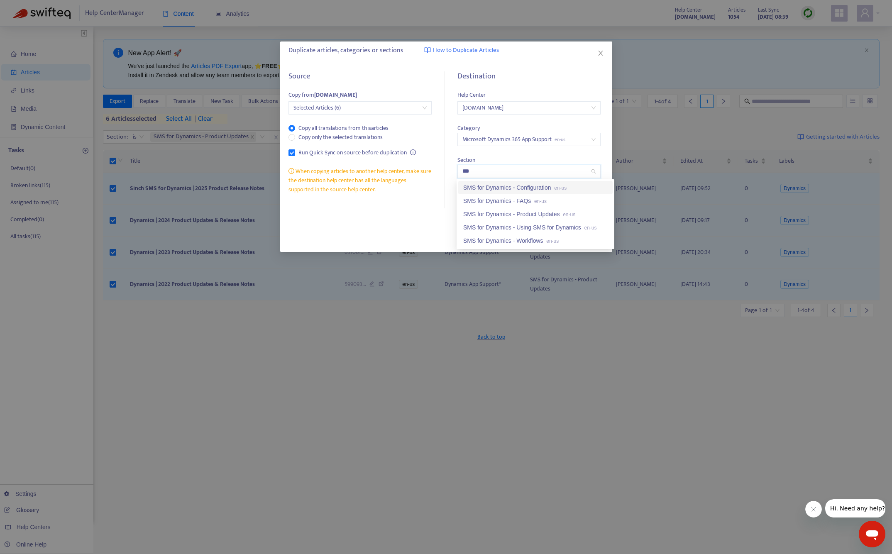
type input "****"
click at [556, 217] on div "SMS for Dynamics - Product Updates en-us" at bounding box center [535, 214] width 144 height 9
click at [583, 236] on span "Duplicate" at bounding box center [585, 236] width 23 height 9
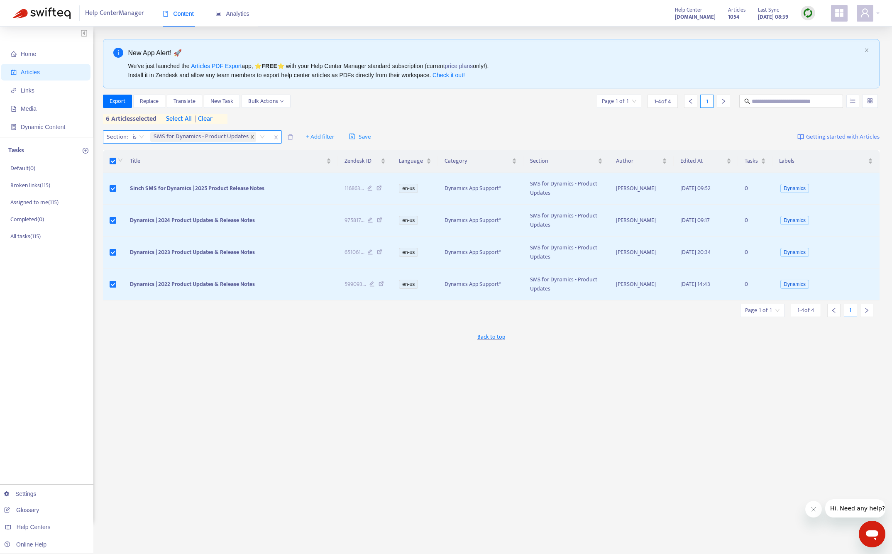
click at [252, 137] on icon "close" at bounding box center [252, 137] width 3 height 3
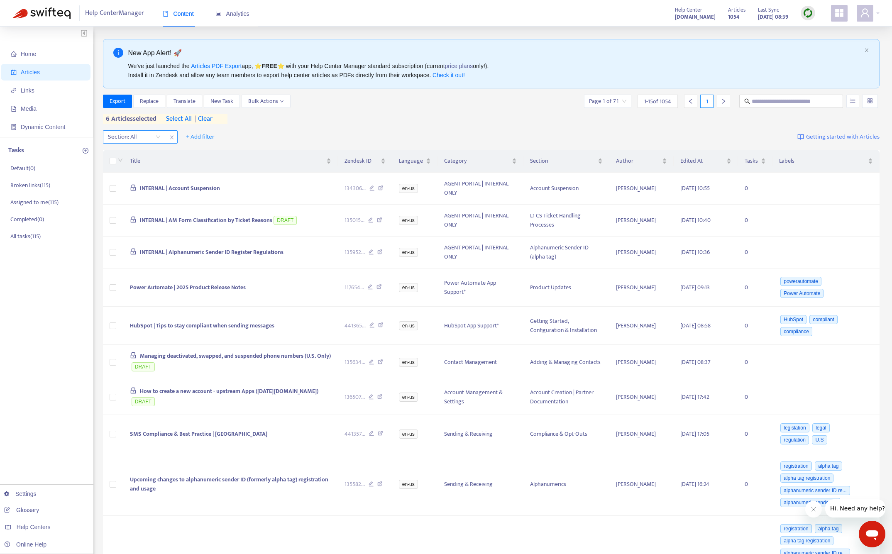
click at [143, 136] on div at bounding box center [130, 137] width 50 height 10
type input "********"
click at [162, 207] on div "SMS for Dynamics - FAQs" at bounding box center [182, 206] width 144 height 9
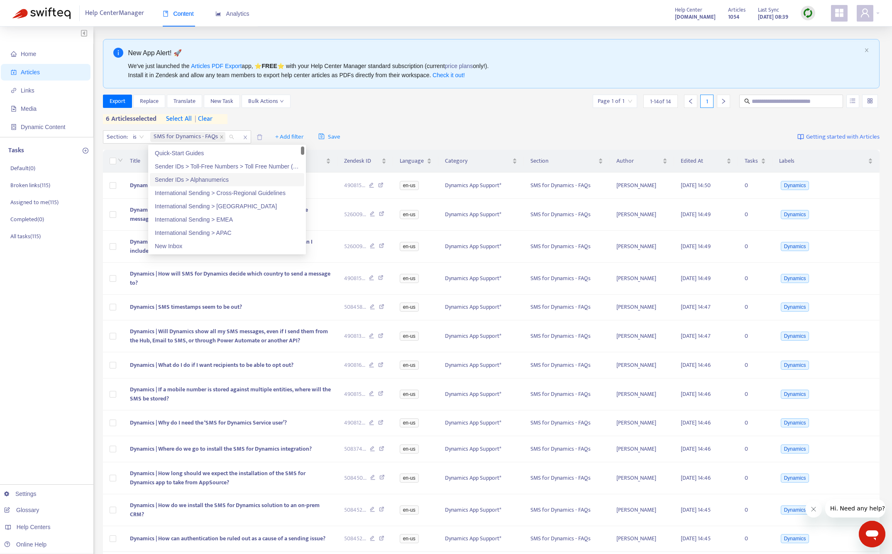
click at [445, 121] on div "Export Replace Translate New Task Bulk Actions Page 1 of 1 1 - 14 of 14 1 6 art…" at bounding box center [491, 109] width 777 height 29
click at [212, 119] on span "| clear" at bounding box center [202, 119] width 21 height 10
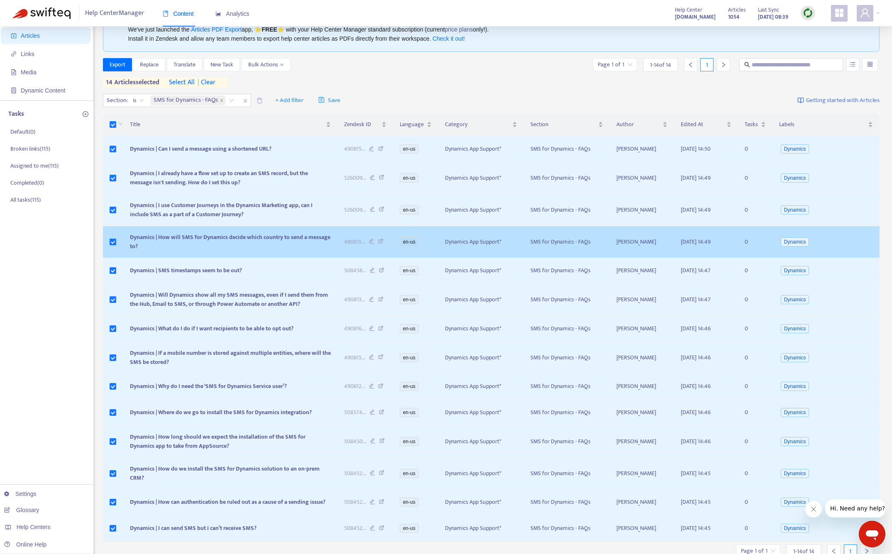
scroll to position [35, 0]
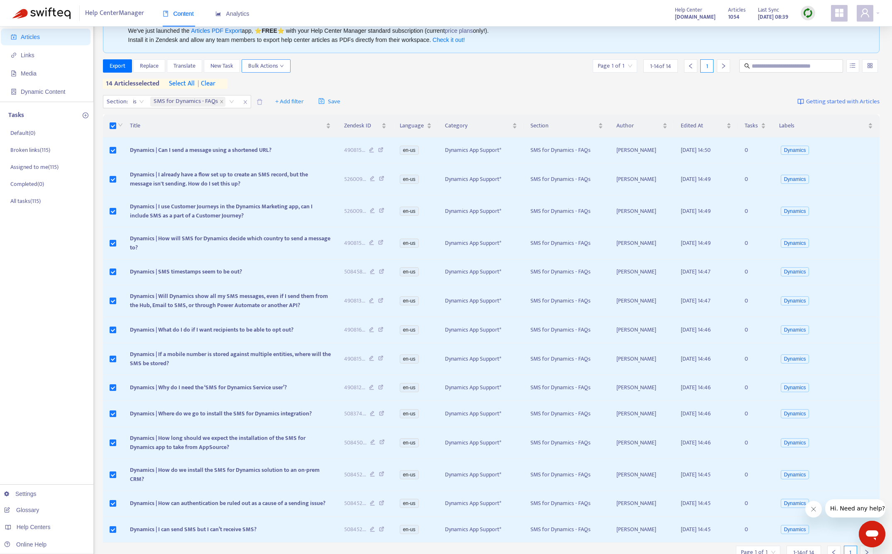
drag, startPoint x: 272, startPoint y: 62, endPoint x: 276, endPoint y: 67, distance: 6.2
click at [272, 63] on span "Bulk Actions" at bounding box center [266, 65] width 36 height 9
click at [274, 81] on span "Duplicate" at bounding box center [277, 82] width 56 height 9
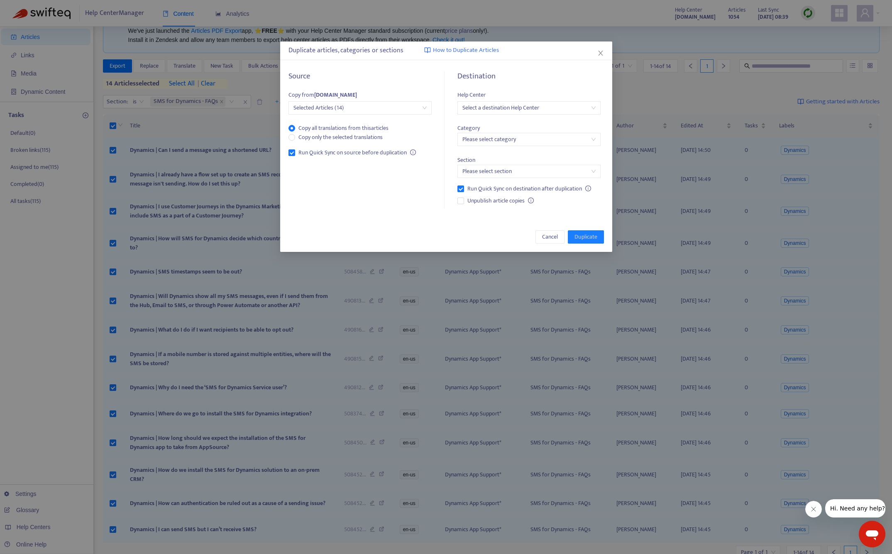
click at [507, 106] on input "search" at bounding box center [528, 108] width 133 height 12
type input "***"
click at [512, 123] on div "[DOMAIN_NAME]" at bounding box center [536, 123] width 144 height 9
click at [498, 139] on input "search" at bounding box center [528, 139] width 133 height 12
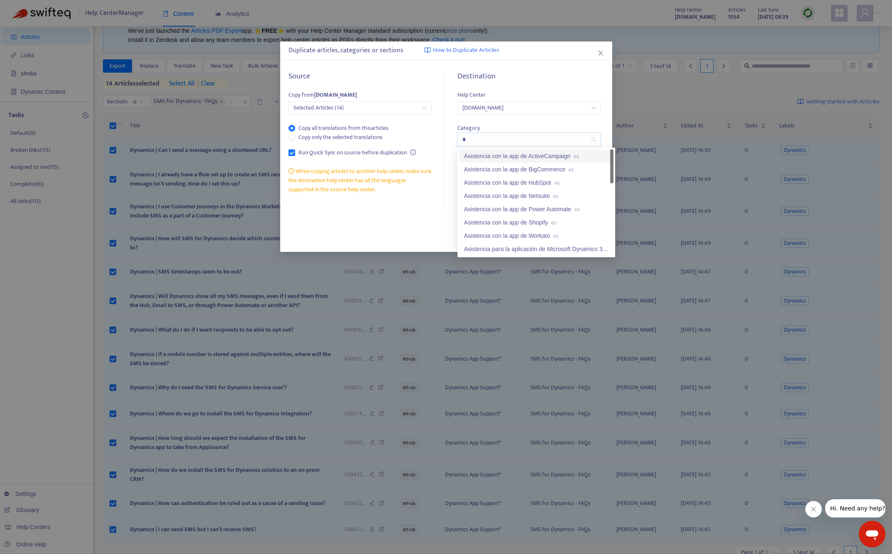
type input "**"
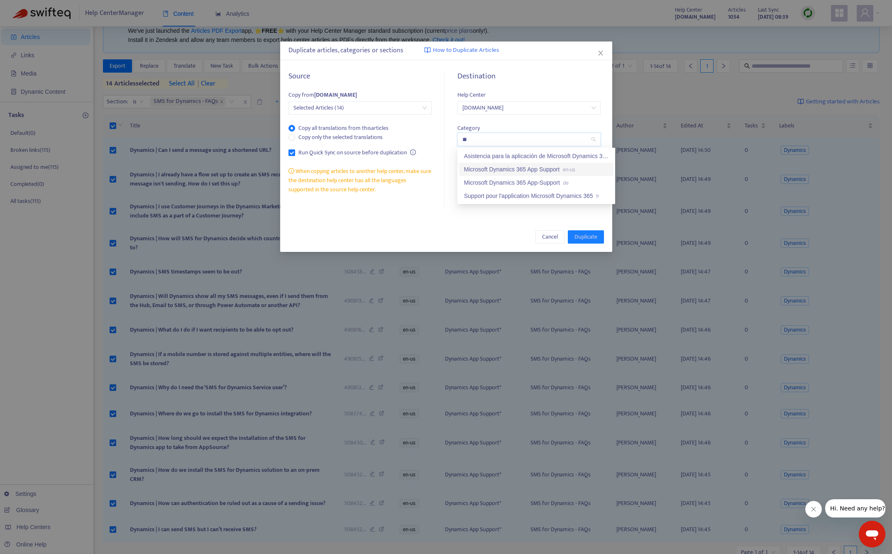
click at [554, 171] on div "Microsoft Dynamics 365 App Support en-us" at bounding box center [536, 169] width 144 height 9
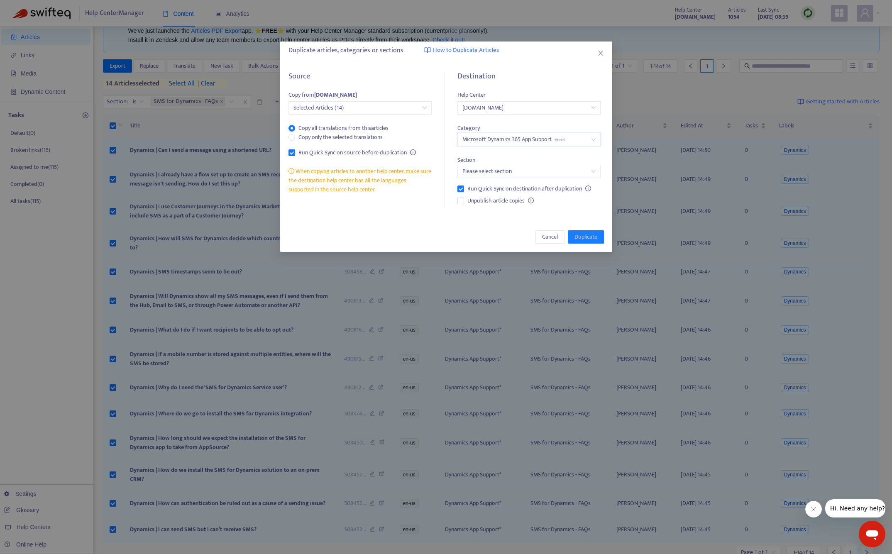
click at [534, 173] on input "search" at bounding box center [528, 171] width 133 height 12
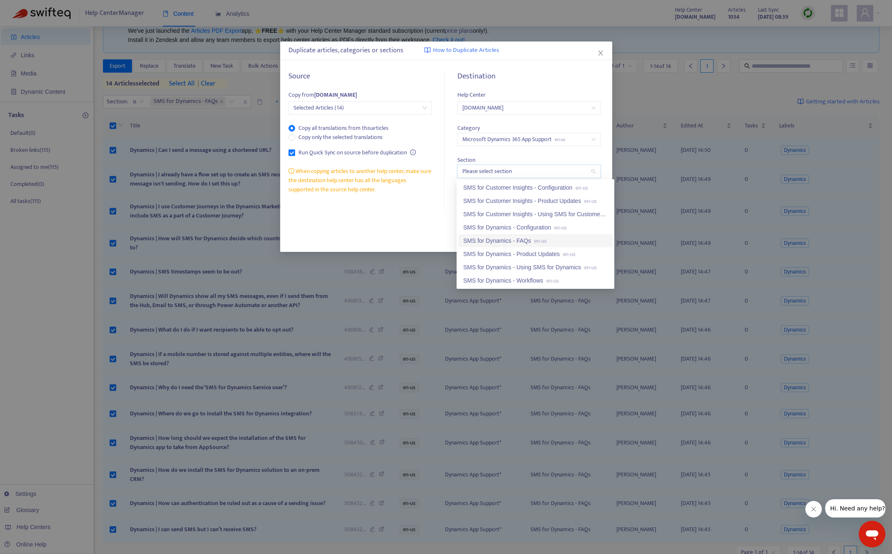
click at [556, 244] on div "SMS for Dynamics - FAQs en-us" at bounding box center [535, 240] width 144 height 9
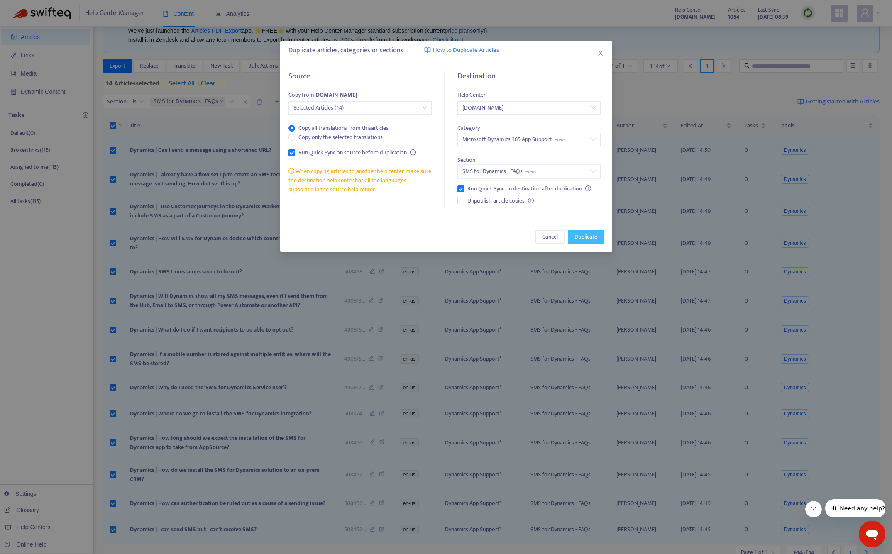
click at [588, 235] on span "Duplicate" at bounding box center [585, 236] width 23 height 9
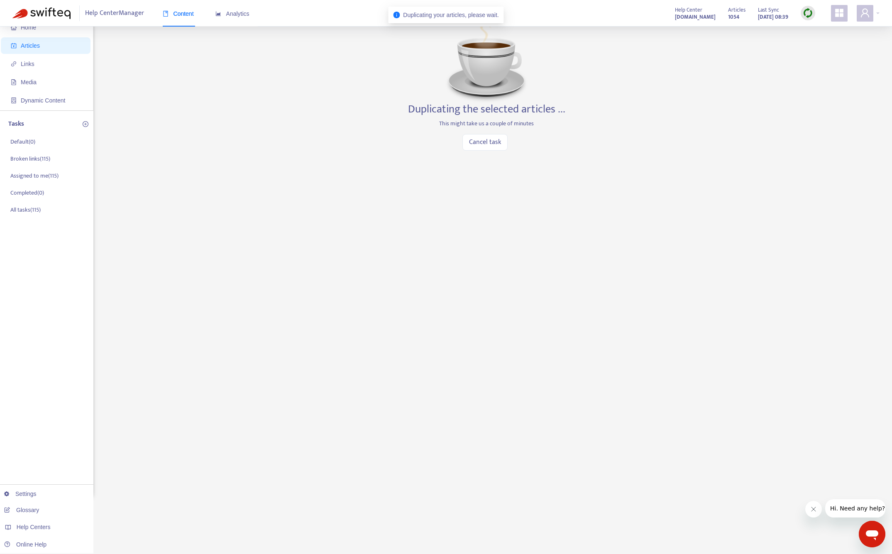
scroll to position [27, 0]
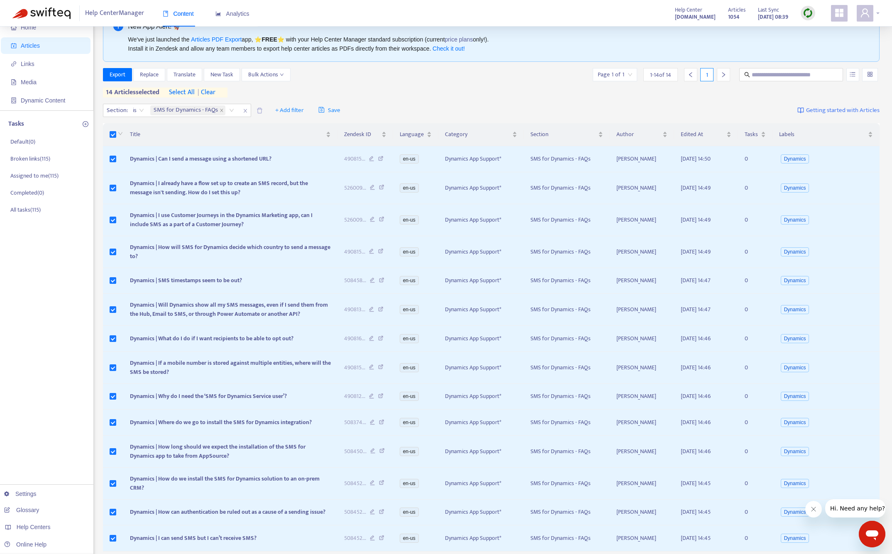
click at [865, 15] on icon "user" at bounding box center [865, 13] width 10 height 10
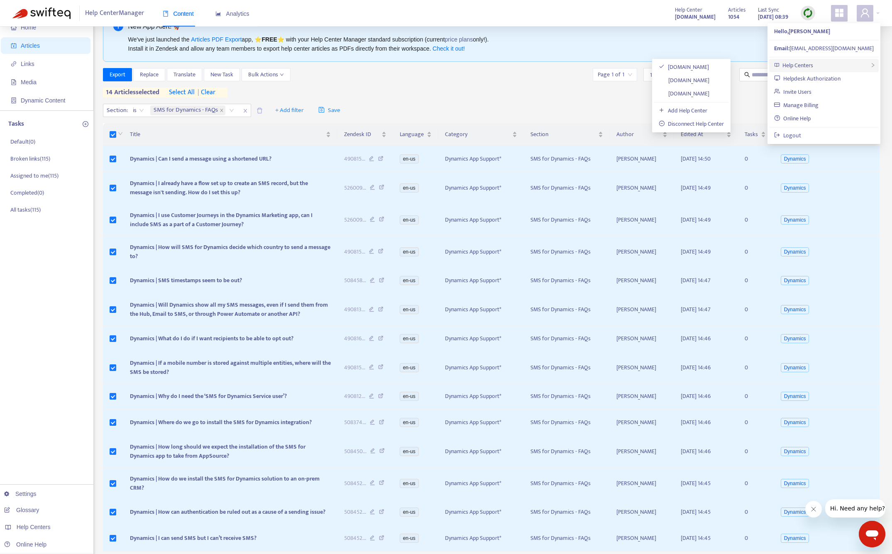
click at [804, 67] on span "Help Centers" at bounding box center [797, 66] width 31 height 10
click at [687, 80] on link "[DOMAIN_NAME]" at bounding box center [683, 81] width 51 height 10
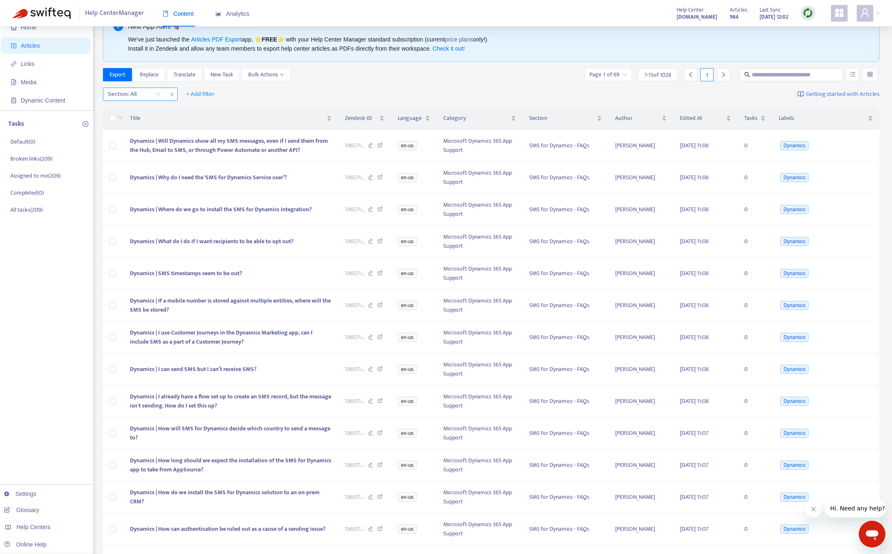
click at [142, 95] on div at bounding box center [130, 94] width 50 height 10
type input "**********"
drag, startPoint x: 168, startPoint y: 114, endPoint x: 212, endPoint y: 110, distance: 43.8
click at [212, 110] on div "SMS for Customer Insights - Configuration" at bounding box center [182, 110] width 144 height 9
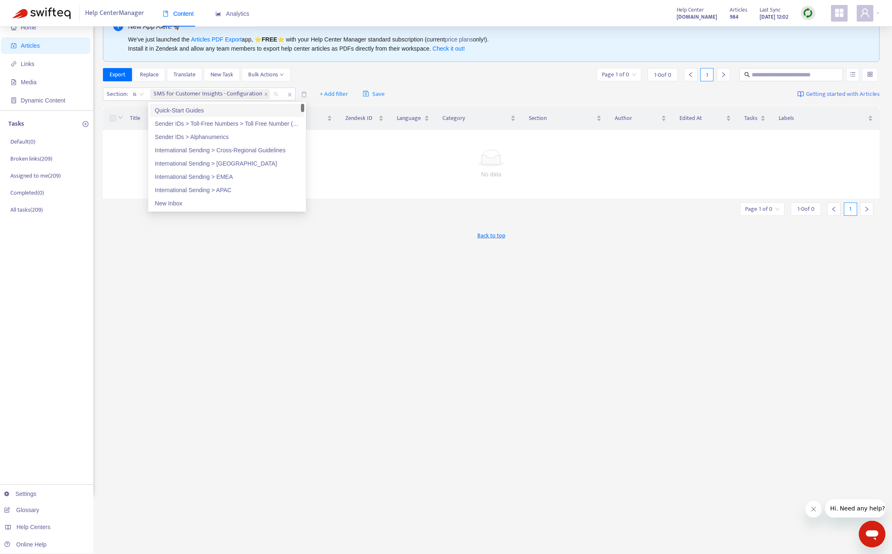
click at [471, 86] on div "Section : is SMS for Customer Insights - Configuration + Add filter Save Gettin…" at bounding box center [491, 94] width 777 height 19
click at [494, 166] on div at bounding box center [491, 158] width 757 height 17
click at [499, 169] on div "No data" at bounding box center [491, 164] width 757 height 29
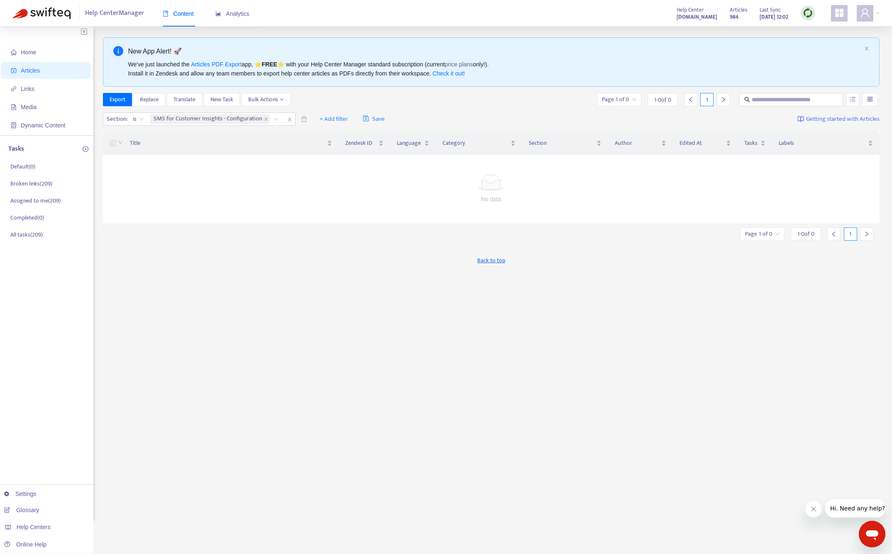
scroll to position [5, 0]
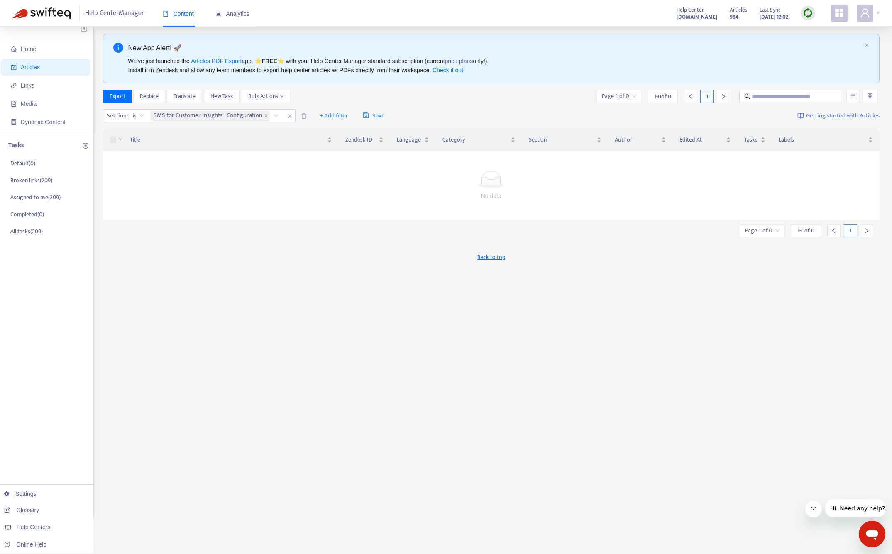
click at [54, 13] on img at bounding box center [41, 13] width 58 height 12
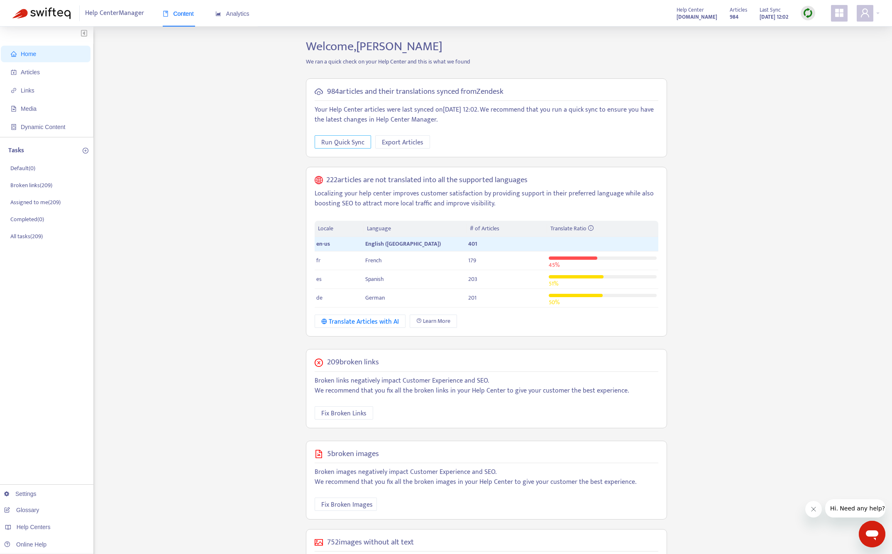
click at [353, 142] on span "Run Quick Sync" at bounding box center [342, 142] width 43 height 10
